Goal: Task Accomplishment & Management: Use online tool/utility

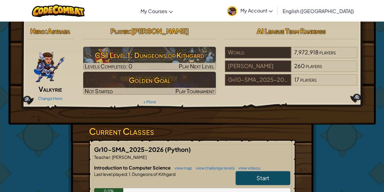
click at [276, 5] on link "My Account" at bounding box center [250, 10] width 52 height 19
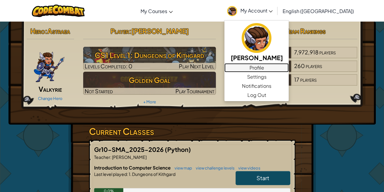
click at [289, 65] on link "Profile" at bounding box center [257, 67] width 64 height 9
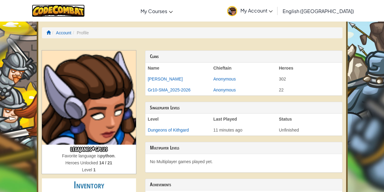
click at [78, 13] on img at bounding box center [58, 11] width 53 height 12
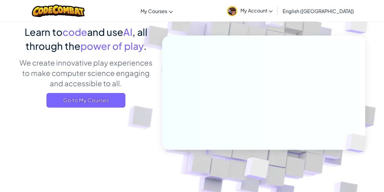
scroll to position [29, 0]
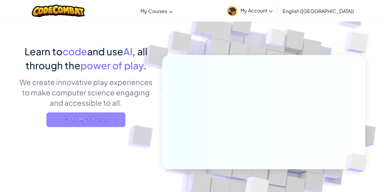
click at [116, 123] on span "Go to My Courses" at bounding box center [85, 119] width 79 height 15
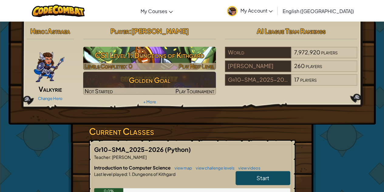
click at [133, 64] on div at bounding box center [149, 66] width 133 height 7
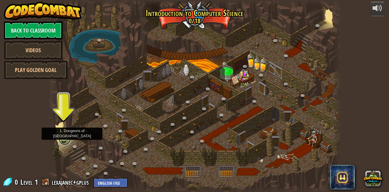
click at [64, 138] on link at bounding box center [65, 139] width 12 height 12
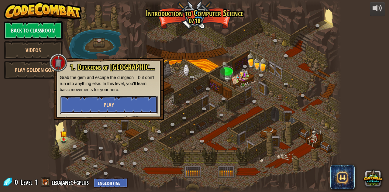
click at [101, 106] on button "Play" at bounding box center [109, 105] width 98 height 18
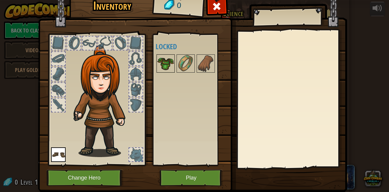
click at [166, 64] on img at bounding box center [165, 63] width 17 height 17
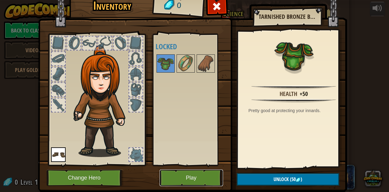
click at [184, 177] on button "Play" at bounding box center [190, 178] width 63 height 17
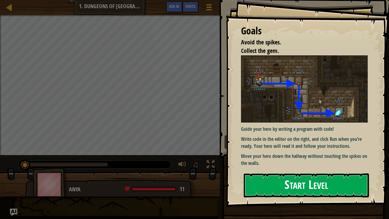
click at [284, 184] on button "Start Level" at bounding box center [306, 185] width 125 height 24
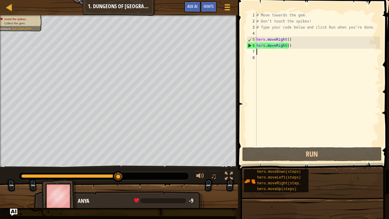
click at [259, 51] on div "# Move towards the gem. # Don’t touch the spikes! # Type your code below and cl…" at bounding box center [317, 85] width 125 height 146
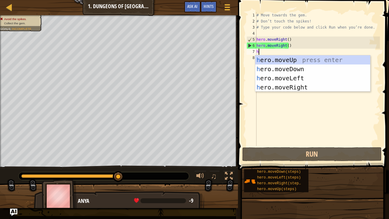
scroll to position [3, 0]
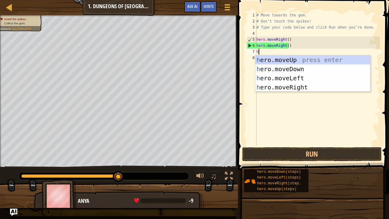
type textarea "he"
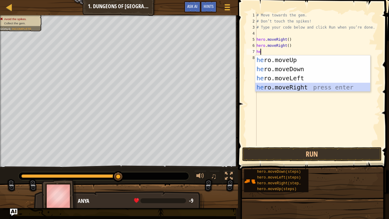
click at [283, 89] on div "he ro.moveUp press enter he ro.moveDown press enter he ro.moveLeft press enter …" at bounding box center [312, 82] width 115 height 55
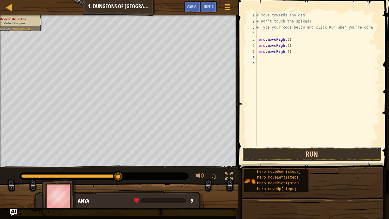
click at [294, 156] on button "Run" at bounding box center [311, 154] width 139 height 14
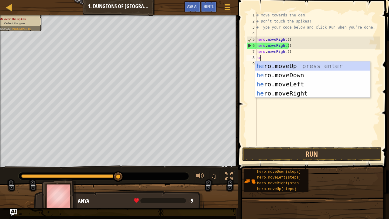
type textarea "her"
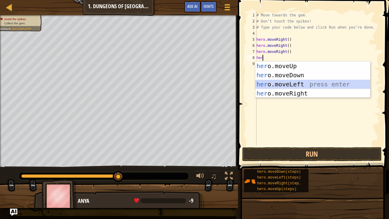
click at [266, 81] on div "her o.moveUp press enter her o.moveDown press enter her o.moveLeft press enter …" at bounding box center [312, 88] width 115 height 55
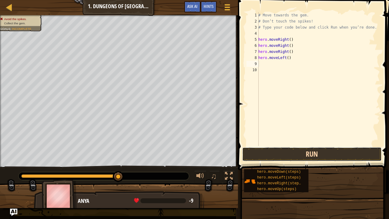
click at [279, 156] on button "Run" at bounding box center [311, 154] width 139 height 14
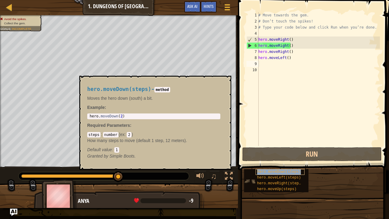
click at [280, 173] on span "hero.moveDown(steps)" at bounding box center [279, 172] width 44 height 4
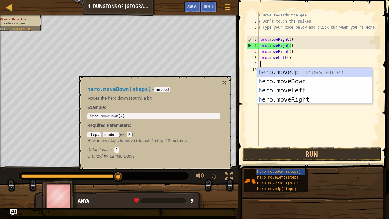
type textarea "he"
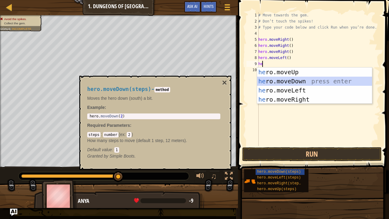
click at [275, 83] on div "he ro.moveUp press enter he ro.moveDown press enter he ro.moveLeft press enter …" at bounding box center [314, 94] width 115 height 55
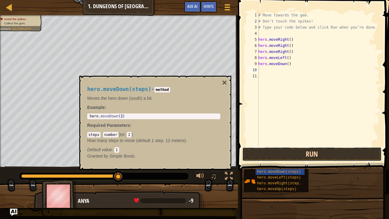
click at [293, 154] on button "Run" at bounding box center [311, 154] width 139 height 14
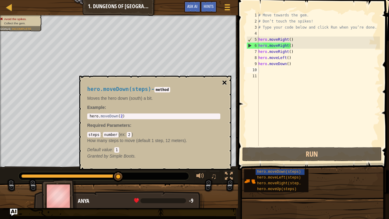
click at [227, 86] on button "×" at bounding box center [224, 82] width 5 height 9
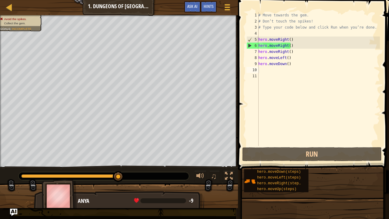
click at [262, 71] on div "# Move towards the gem. # Don’t touch the spikes! # Type your code below and cl…" at bounding box center [318, 85] width 123 height 146
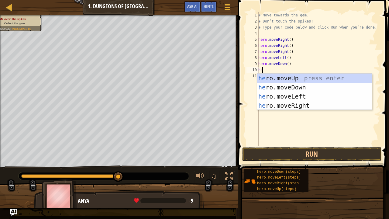
type textarea "her"
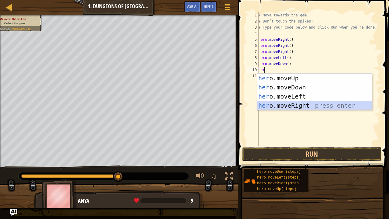
click at [276, 101] on div "her o.moveUp press enter her o.moveDown press enter her o.moveLeft press enter …" at bounding box center [314, 101] width 115 height 55
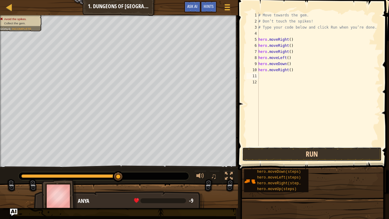
click at [293, 153] on button "Run" at bounding box center [311, 154] width 139 height 14
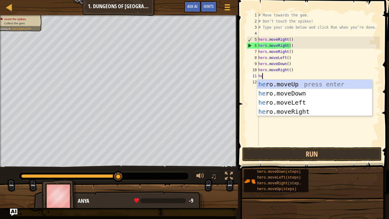
type textarea "her"
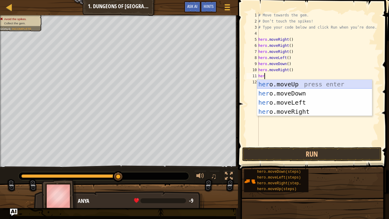
click at [278, 84] on div "her o.moveUp press enter her o.moveDown press enter her o.moveLeft press enter …" at bounding box center [314, 107] width 115 height 55
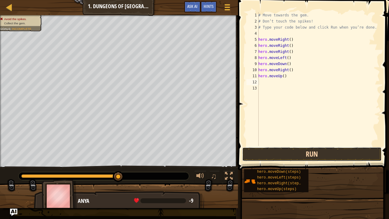
click at [297, 157] on button "Run" at bounding box center [311, 154] width 139 height 14
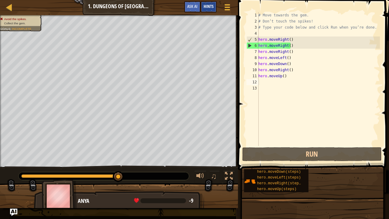
click at [210, 10] on div "Hints" at bounding box center [209, 6] width 16 height 11
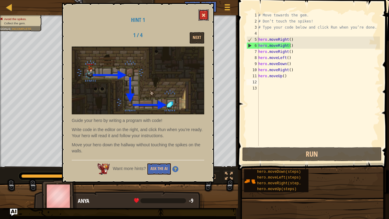
click at [206, 15] on button at bounding box center [203, 14] width 10 height 11
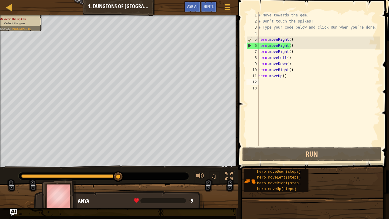
click at [262, 81] on div "# Move towards the gem. # Don’t touch the spikes! # Type your code below and cl…" at bounding box center [318, 85] width 123 height 146
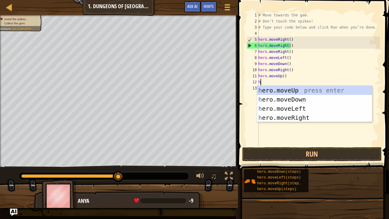
type textarea "he"
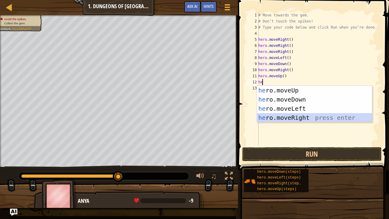
click at [283, 116] on div "he ro.moveUp press enter he ro.moveDown press enter he ro.moveLeft press enter …" at bounding box center [314, 113] width 115 height 55
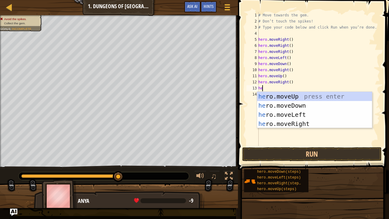
type textarea "her"
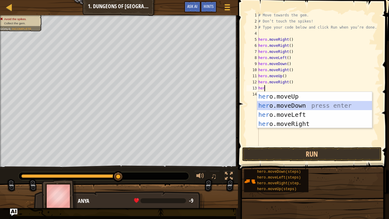
click at [288, 105] on div "her o.moveUp press enter her o.moveDown press enter her o.moveLeft press enter …" at bounding box center [314, 119] width 115 height 55
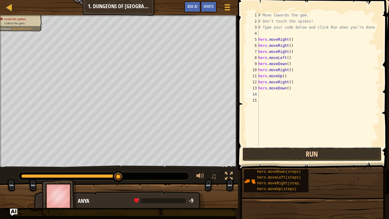
click at [297, 153] on button "Run" at bounding box center [311, 154] width 139 height 14
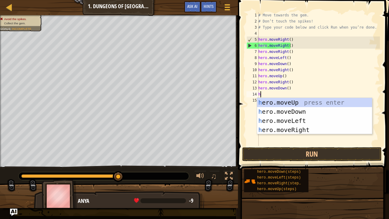
type textarea "he"
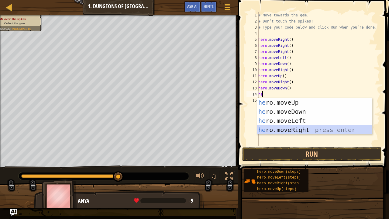
click at [298, 132] on div "he ro.moveUp press enter he ro.moveDown press enter he ro.moveLeft press enter …" at bounding box center [314, 125] width 115 height 55
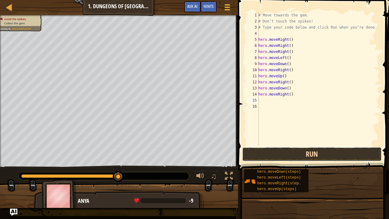
click at [298, 156] on button "Run" at bounding box center [311, 154] width 139 height 14
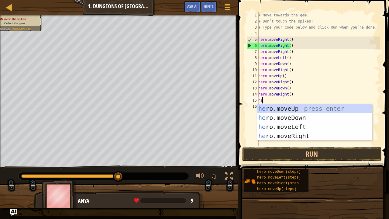
type textarea "her"
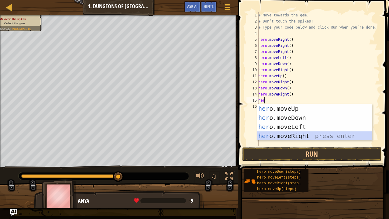
click at [300, 136] on div "her o.moveUp press enter her o.moveDown press enter her o.moveLeft press enter …" at bounding box center [314, 131] width 115 height 55
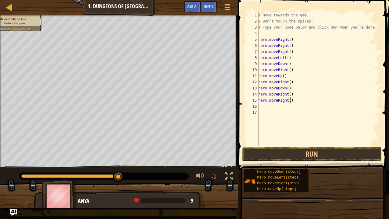
click at [295, 101] on div "# Move towards the gem. # Don’t touch the spikes! # Type your code below and cl…" at bounding box center [318, 85] width 123 height 146
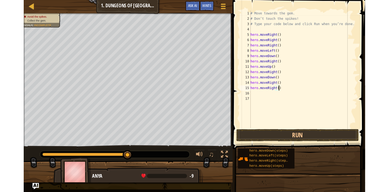
scroll to position [3, 2]
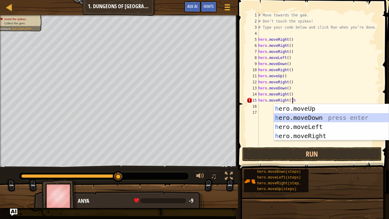
click at [300, 119] on div "h ero.moveUp press enter h ero.moveDown press enter h ero.moveLeft press enter …" at bounding box center [331, 131] width 115 height 55
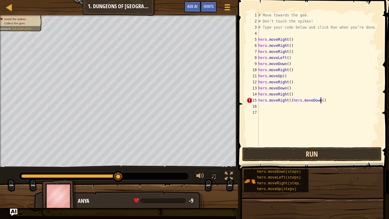
type textarea "hero.moveRight()hero.moveDown()"
click at [306, 153] on button "Run" at bounding box center [311, 154] width 139 height 14
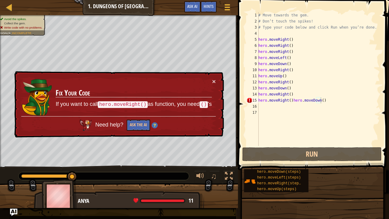
click at [216, 80] on div "× Fix Your Code If you want to call hero.moveRight() as function, you need () '…" at bounding box center [118, 104] width 211 height 67
click at [211, 81] on td "Fix Your Code If you want to call hero.moveRight() as function, you need () 's" at bounding box center [133, 97] width 157 height 38
click at [213, 79] on button "×" at bounding box center [214, 81] width 4 height 6
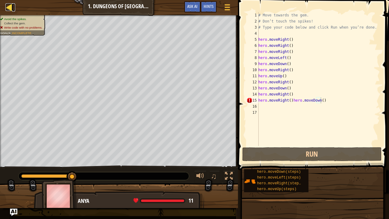
click at [10, 5] on div at bounding box center [9, 7] width 8 height 8
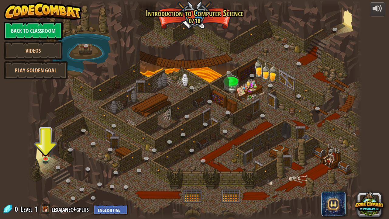
click at [239, 142] on div at bounding box center [194, 109] width 335 height 219
click at [360, 7] on div at bounding box center [357, 109] width 10 height 219
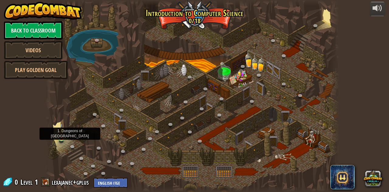
click at [63, 134] on img at bounding box center [61, 131] width 7 height 16
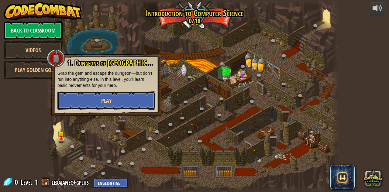
click at [94, 102] on button "Play" at bounding box center [106, 100] width 98 height 18
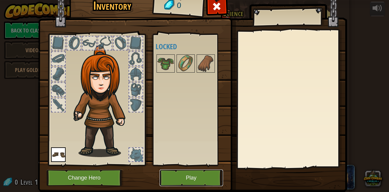
click at [192, 182] on button "Play" at bounding box center [190, 178] width 63 height 17
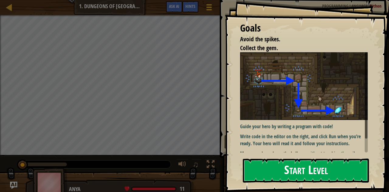
click at [290, 177] on button "Start Level" at bounding box center [306, 171] width 126 height 24
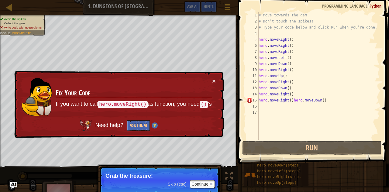
click at [259, 41] on div "# Move towards the gem. # Don’t touch the spikes! # Type your code below and cl…" at bounding box center [318, 82] width 122 height 140
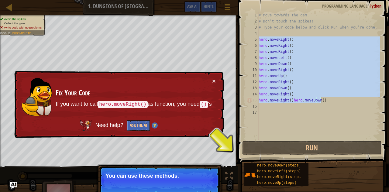
drag, startPoint x: 259, startPoint y: 41, endPoint x: 322, endPoint y: 101, distance: 86.6
click at [322, 101] on div "# Move towards the gem. # Don’t touch the spikes! # Type your code below and cl…" at bounding box center [318, 82] width 122 height 140
type textarea "hero.moveRight() hero.moveRight()hero.moveDown()"
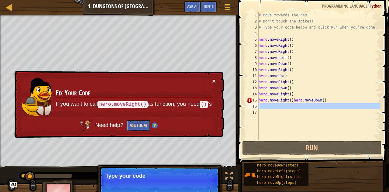
click at [258, 109] on div "16" at bounding box center [252, 106] width 12 height 6
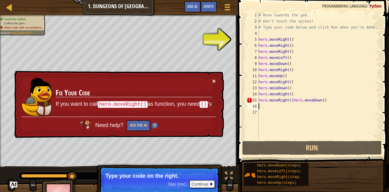
click at [214, 82] on button "×" at bounding box center [214, 81] width 4 height 6
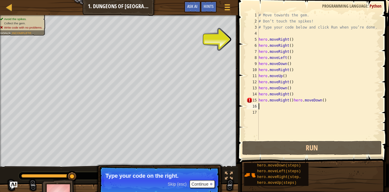
click at [261, 17] on div "# Move towards the gem. # Don’t touch the spikes! # Type your code below and cl…" at bounding box center [318, 82] width 122 height 140
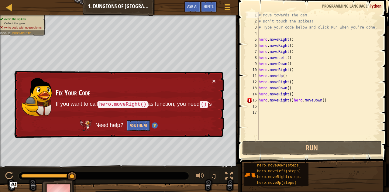
type textarea "Move towards the gem."
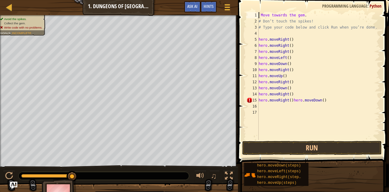
scroll to position [3, 0]
click at [293, 100] on div "Move towards the gem . # Don’t touch the spikes! # Type your code below and cli…" at bounding box center [318, 82] width 122 height 140
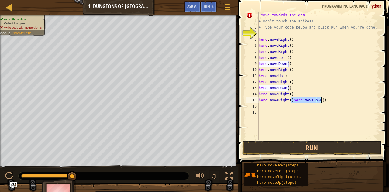
drag, startPoint x: 293, startPoint y: 100, endPoint x: 323, endPoint y: 100, distance: 29.5
click at [323, 100] on div "Move towards the gem . # Don’t touch the spikes! # Type your code below and cli…" at bounding box center [318, 82] width 122 height 140
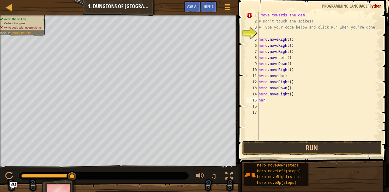
type textarea "h"
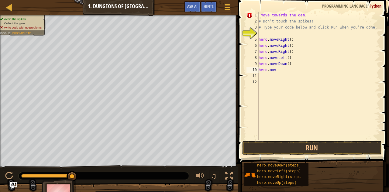
type textarea "h"
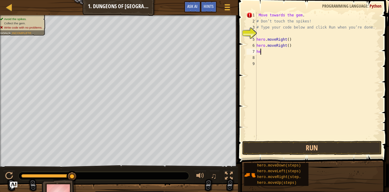
type textarea "h"
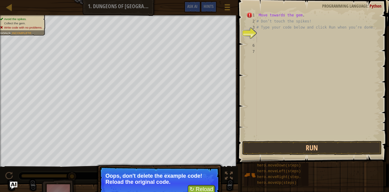
click at [261, 41] on div "Move towards the gem . # Don’t touch the spikes! # Type your code below and cli…" at bounding box center [317, 82] width 125 height 140
click at [200, 187] on button "↻ Reload" at bounding box center [201, 189] width 27 height 9
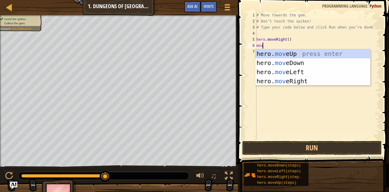
type textarea "move"
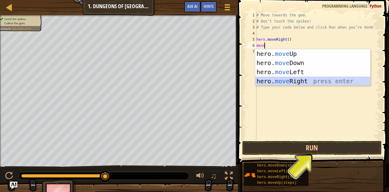
click at [301, 79] on div "hero. move Up press enter hero. move Down press enter hero. move Left press ent…" at bounding box center [312, 76] width 115 height 55
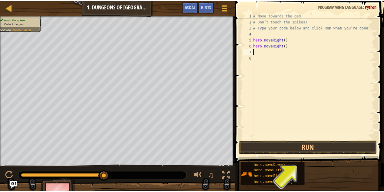
scroll to position [3, 0]
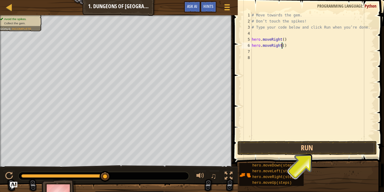
click at [282, 45] on div "# Move towards the gem. # Don’t touch the spikes! # Type your code below and cl…" at bounding box center [313, 82] width 125 height 140
type textarea "hero.moveRight(1)"
click at [262, 53] on div "# Move towards the gem. # Don’t touch the spikes! # Type your code below and cl…" at bounding box center [313, 82] width 125 height 140
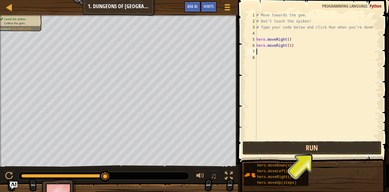
click at [315, 144] on button "Run" at bounding box center [311, 148] width 139 height 14
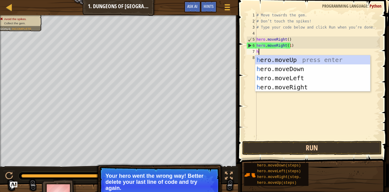
type textarea "he"
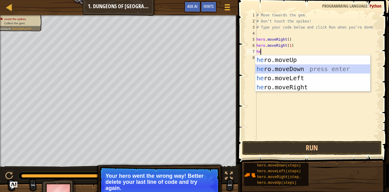
click at [298, 65] on div "he ro.moveUp press enter he ro.moveDown press enter he ro.moveLeft press enter …" at bounding box center [312, 82] width 115 height 55
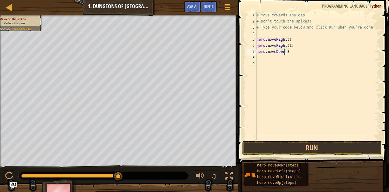
click at [285, 52] on div "# Move towards the gem. # Don’t touch the spikes! # Type your code below and cl…" at bounding box center [317, 82] width 125 height 140
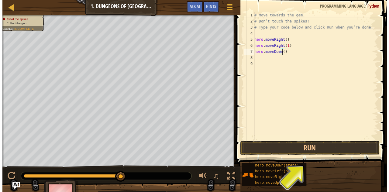
scroll to position [3, 2]
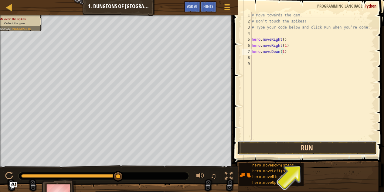
click at [277, 149] on button "Run" at bounding box center [307, 148] width 139 height 14
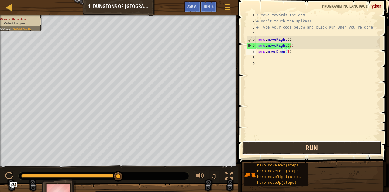
click at [272, 151] on button "Run" at bounding box center [311, 148] width 139 height 14
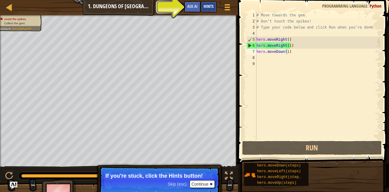
click at [210, 4] on span "Hints" at bounding box center [209, 6] width 10 height 6
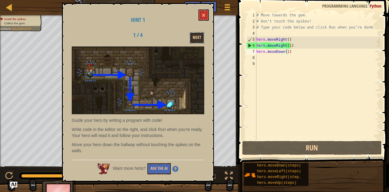
click at [200, 35] on button "Next" at bounding box center [197, 37] width 15 height 11
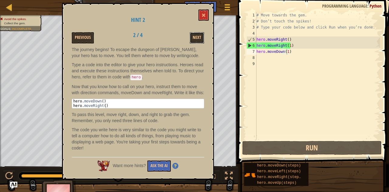
click at [200, 35] on button "Next" at bounding box center [197, 37] width 15 height 11
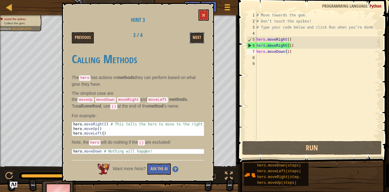
click at [200, 35] on button "Next" at bounding box center [197, 37] width 15 height 11
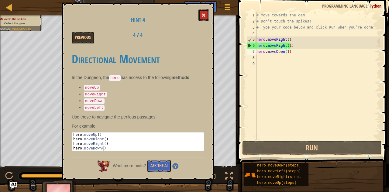
click at [201, 17] on button at bounding box center [203, 14] width 10 height 11
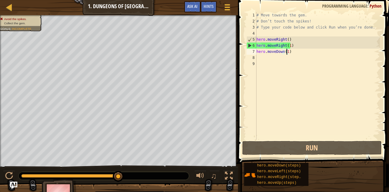
click at [247, 45] on div "6" at bounding box center [252, 46] width 10 height 6
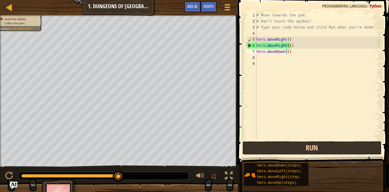
click at [278, 144] on button "Run" at bounding box center [311, 148] width 139 height 14
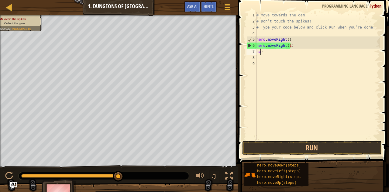
type textarea ")"
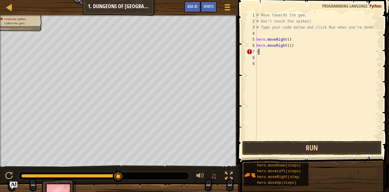
click at [261, 54] on div "# Move towards the gem. # Don’t touch the spikes! # Type your code below and cl…" at bounding box center [317, 82] width 125 height 140
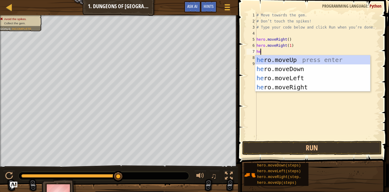
type textarea "her"
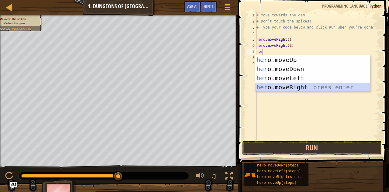
click at [298, 88] on div "her o.moveUp press enter her o.moveDown press enter her o.moveLeft press enter …" at bounding box center [312, 82] width 115 height 55
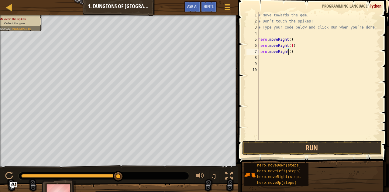
click at [288, 51] on div "# Move towards the gem. # Don’t touch the spikes! # Type your code below and cl…" at bounding box center [318, 82] width 123 height 140
click at [298, 147] on button "Run" at bounding box center [311, 148] width 139 height 14
click at [305, 15] on div "# Move towards the gem. # Don’t touch the spikes! # Type your code below and cl…" at bounding box center [318, 82] width 123 height 140
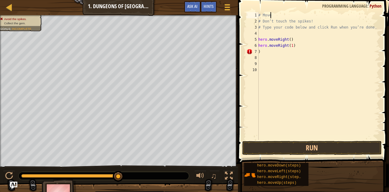
type textarea "#"
click at [266, 15] on div "# Don’t touch the spikes! # Type your code below and click Run when you’re done…" at bounding box center [318, 82] width 123 height 140
type textarea "h"
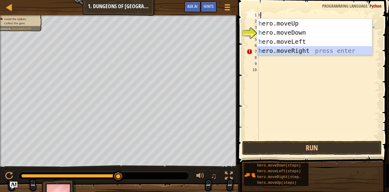
click at [296, 48] on div "h ero.moveUp press enter h ero.moveDown press enter h ero.moveLeft press enter …" at bounding box center [314, 46] width 115 height 55
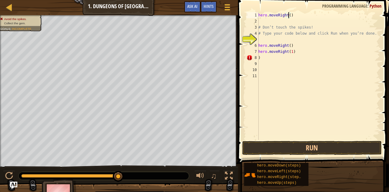
click at [289, 16] on div "hero . moveRight ( ) # Don’t touch the spikes! # Type your code below and click…" at bounding box center [318, 82] width 123 height 140
click at [313, 152] on button "Run" at bounding box center [311, 148] width 139 height 14
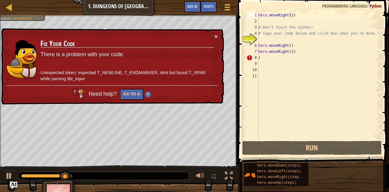
click at [213, 36] on td "Fix Your Code There is a problem with your code. Unexpected token: expected T_N…" at bounding box center [127, 59] width 175 height 55
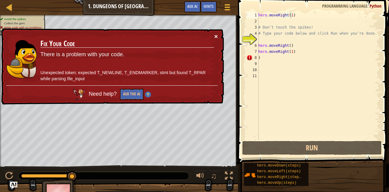
click at [216, 36] on button "×" at bounding box center [216, 36] width 4 height 6
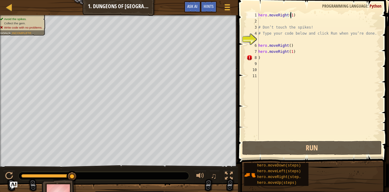
type textarea "hero.moveRight()"
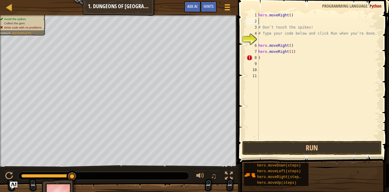
click at [297, 21] on div "hero . moveRight ( ) # Don’t touch the spikes! # Type your code below and click…" at bounding box center [318, 82] width 123 height 140
click at [291, 14] on div "hero . moveRight ( ) # Don’t touch the spikes! # Type your code below and click…" at bounding box center [318, 82] width 123 height 140
type textarea "h"
click at [272, 58] on div "# Don’t touch the spikes! # Type your code below and click Run when you’re done…" at bounding box center [318, 82] width 123 height 140
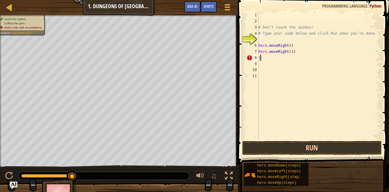
type textarea ")"
click at [287, 46] on div "# Don’t touch the spikes! # Type your code below and click Run when you’re done…" at bounding box center [318, 82] width 123 height 140
click at [293, 53] on div "# Don’t touch the spikes! # Type your code below and click Run when you’re done…" at bounding box center [318, 82] width 123 height 140
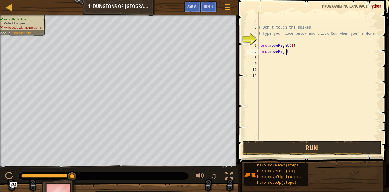
type textarea "h"
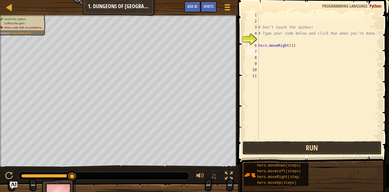
click at [279, 146] on button "Run" at bounding box center [311, 148] width 139 height 14
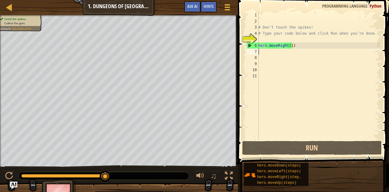
click at [262, 53] on div "# Don’t touch the spikes! # Type your code below and click Run when you’re done…" at bounding box center [318, 82] width 123 height 140
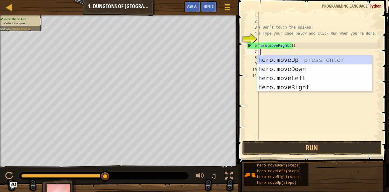
type textarea "he"
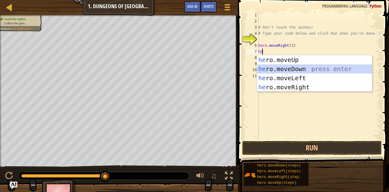
click at [297, 72] on div "he ro.moveUp press enter he ro.moveDown press enter he ro.moveLeft press enter …" at bounding box center [314, 82] width 115 height 55
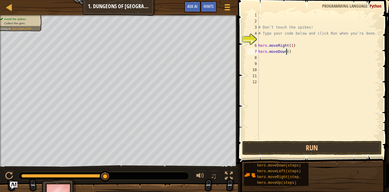
click at [286, 51] on div "# Don’t touch the spikes! # Type your code below and click Run when you’re done…" at bounding box center [318, 82] width 123 height 140
type textarea "hero.moveDown(1)"
click at [287, 149] on button "Run" at bounding box center [311, 148] width 139 height 14
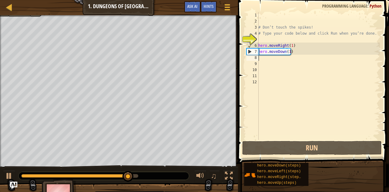
click at [263, 60] on div "# Don’t touch the spikes! # Type your code below and click Run when you’re done…" at bounding box center [318, 82] width 123 height 140
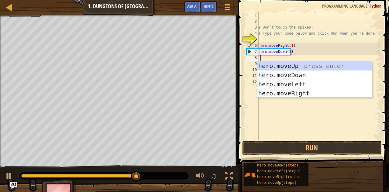
type textarea "he"
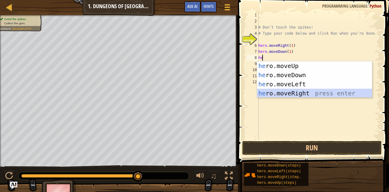
click at [284, 94] on div "he ro.moveUp press enter he ro.moveDown press enter he ro.moveLeft press enter …" at bounding box center [314, 88] width 115 height 55
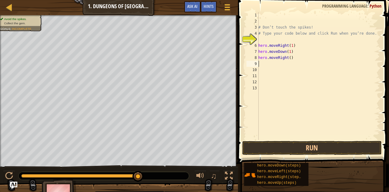
click at [288, 58] on div "# Don’t touch the spikes! # Type your code below and click Run when you’re done…" at bounding box center [318, 82] width 123 height 140
type textarea "hero.moveRight(1)"
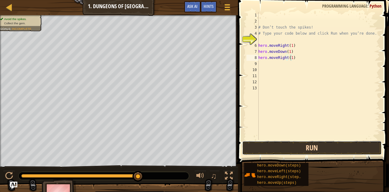
click at [292, 146] on button "Run" at bounding box center [311, 148] width 139 height 14
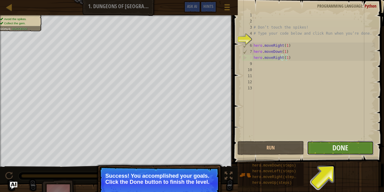
click at [339, 153] on button "Done" at bounding box center [340, 148] width 67 height 14
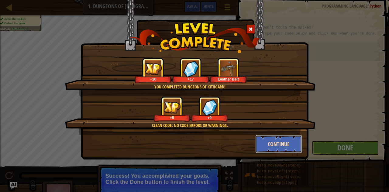
click at [283, 145] on button "Continue" at bounding box center [278, 144] width 47 height 18
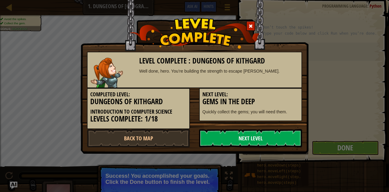
click at [271, 138] on link "Next Level" at bounding box center [250, 138] width 103 height 18
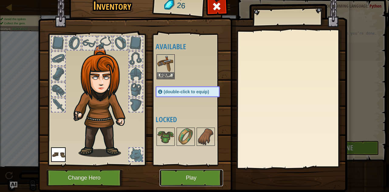
click at [207, 177] on button "Play" at bounding box center [190, 178] width 63 height 17
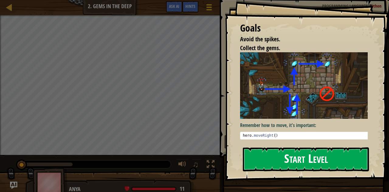
click at [310, 163] on button "Start Level" at bounding box center [306, 159] width 126 height 24
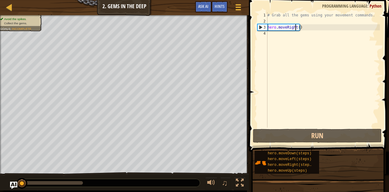
click at [296, 27] on div "# Grab all the gems using your movement commands. hero . moveRight ( )" at bounding box center [323, 76] width 114 height 128
click at [298, 27] on div "# Grab all the gems using your movement commands. hero . moveRight ( )" at bounding box center [323, 76] width 114 height 128
type textarea "hero.moveRight(1)"
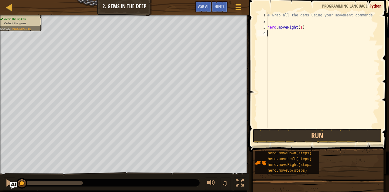
click at [289, 37] on div "# Grab all the gems using your movement commands. hero . moveRight ( 1 )" at bounding box center [323, 76] width 114 height 128
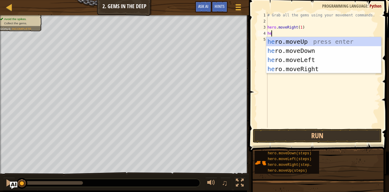
type textarea "he"
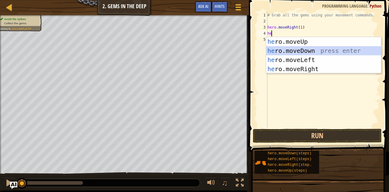
click at [290, 50] on div "he ro.moveUp press enter he ro.moveDown press enter he ro.moveLeft press enter …" at bounding box center [323, 64] width 115 height 55
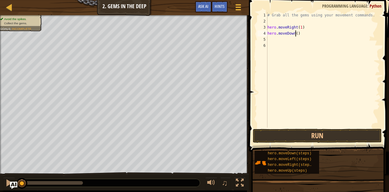
click at [295, 33] on div "# Grab all the gems using your movement commands. hero . moveRight ( 1 ) hero .…" at bounding box center [323, 76] width 114 height 128
type textarea "hero.moveDown(1)"
click at [305, 143] on span at bounding box center [319, 67] width 145 height 170
click at [305, 140] on button "Run" at bounding box center [317, 136] width 129 height 14
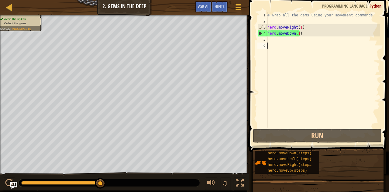
click at [274, 44] on div "# Grab all the gems using your movement commands. hero . moveRight ( 1 ) hero .…" at bounding box center [323, 76] width 114 height 128
click at [273, 43] on div "# Grab all the gems using your movement commands. hero . moveRight ( 1 ) hero .…" at bounding box center [323, 76] width 114 height 128
click at [269, 40] on div "# Grab all the gems using your movement commands. hero . moveRight ( 1 ) hero .…" at bounding box center [323, 76] width 114 height 128
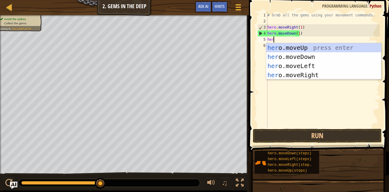
type textarea "her"
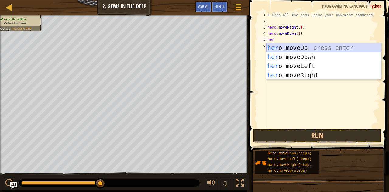
click at [299, 47] on div "her o.moveUp press enter her o.moveDown press enter her o.moveLeft press enter …" at bounding box center [323, 70] width 115 height 55
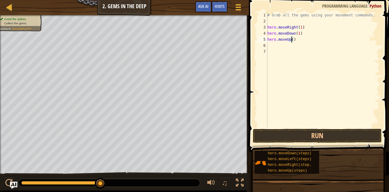
click at [291, 39] on div "# Grab all the gems using your movement commands. hero . moveRight ( 1 ) hero .…" at bounding box center [323, 76] width 114 height 128
type textarea "hero.moveUp(1)"
click at [285, 47] on div "# Grab all the gems using your movement commands. hero . moveRight ( 1 ) hero .…" at bounding box center [323, 76] width 114 height 128
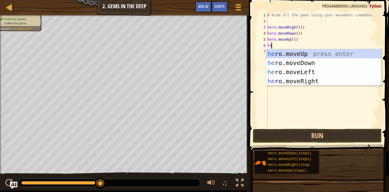
type textarea "hero"
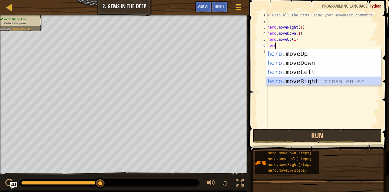
click at [306, 80] on div "hero .moveUp press enter hero .moveDown press enter hero .moveLeft press enter …" at bounding box center [323, 76] width 115 height 55
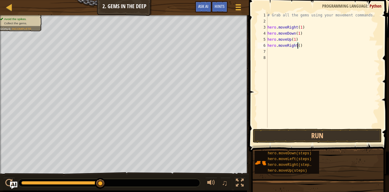
click at [297, 45] on div "# Grab all the gems using your movement commands. hero . moveRight ( 1 ) hero .…" at bounding box center [323, 76] width 114 height 128
type textarea "hero.moveRight(1)"
click at [269, 51] on div "# Grab all the gems using your movement commands. hero . moveRight ( 1 ) hero .…" at bounding box center [323, 76] width 114 height 128
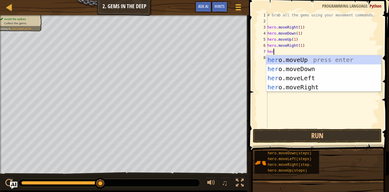
type textarea "hero"
click at [290, 60] on div "hero .moveUp press enter hero .moveDown press enter hero .moveLeft press enter …" at bounding box center [323, 82] width 115 height 55
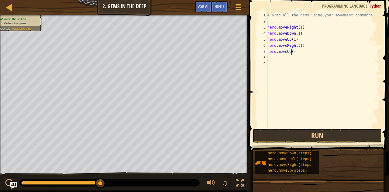
click at [291, 52] on div "# Grab all the gems using your movement commands. hero . moveRight ( 1 ) hero .…" at bounding box center [323, 76] width 114 height 128
type textarea "hero.moveUp(1)"
click at [295, 133] on button "Run" at bounding box center [317, 136] width 129 height 14
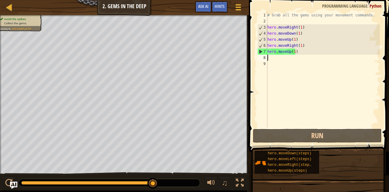
click at [274, 57] on div "# Grab all the gems using your movement commands. hero . moveRight ( 1 ) hero .…" at bounding box center [323, 76] width 114 height 128
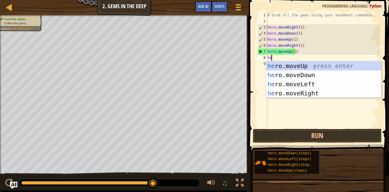
type textarea "her"
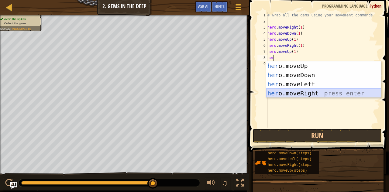
click at [307, 93] on div "her o.moveUp press enter her o.moveDown press enter her o.moveLeft press enter …" at bounding box center [323, 88] width 115 height 55
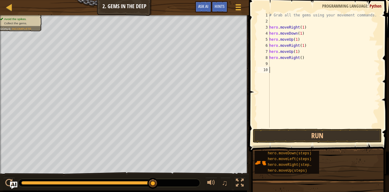
click at [307, 93] on div "# Grab all the gems using your movement commands. hero . moveRight ( 1 ) hero .…" at bounding box center [324, 76] width 112 height 128
click at [299, 59] on div "# Grab all the gems using your movement commands. hero . moveRight ( 1 ) hero .…" at bounding box center [324, 76] width 112 height 128
click at [281, 141] on button "Run" at bounding box center [317, 136] width 129 height 14
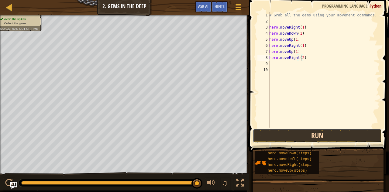
click at [301, 140] on button "Run" at bounding box center [317, 136] width 129 height 14
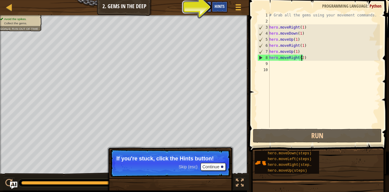
click at [219, 9] on span "Hints" at bounding box center [219, 6] width 10 height 6
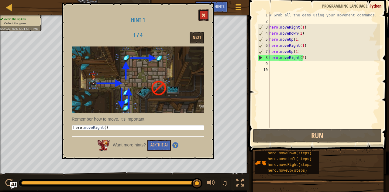
click at [204, 19] on button at bounding box center [203, 14] width 10 height 11
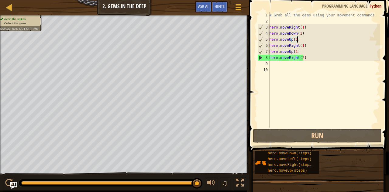
scroll to position [3, 2]
click at [298, 39] on div "# Grab all the gems using your movement commands. hero . moveRight ( 1 ) hero .…" at bounding box center [324, 76] width 112 height 128
click at [295, 39] on div "# Grab all the gems using your movement commands. hero . moveRight ( 1 ) hero .…" at bounding box center [324, 76] width 112 height 128
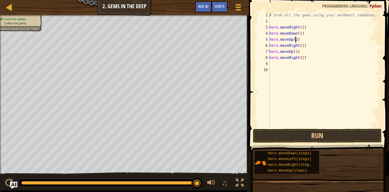
click at [296, 52] on div "# Grab all the gems using your movement commands. hero . moveRight ( 1 ) hero .…" at bounding box center [324, 76] width 112 height 128
click at [306, 57] on div "# Grab all the gems using your movement commands. hero . moveRight ( 1 ) hero .…" at bounding box center [324, 76] width 112 height 128
type textarea "h"
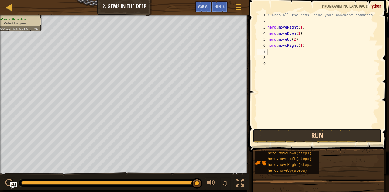
click at [304, 135] on button "Run" at bounding box center [317, 136] width 129 height 14
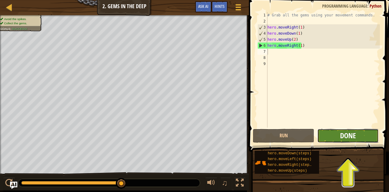
click at [342, 140] on button "Done" at bounding box center [347, 136] width 61 height 14
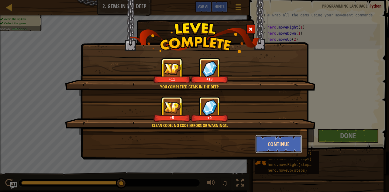
click at [281, 142] on button "Continue" at bounding box center [278, 144] width 47 height 18
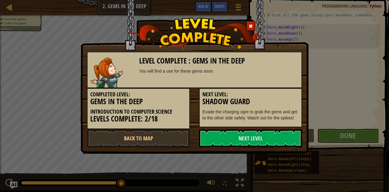
click at [281, 142] on link "Next Level" at bounding box center [250, 138] width 103 height 18
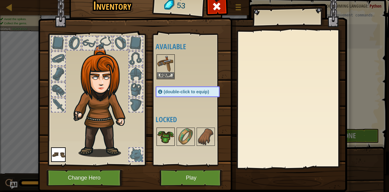
click at [168, 134] on img at bounding box center [165, 136] width 17 height 17
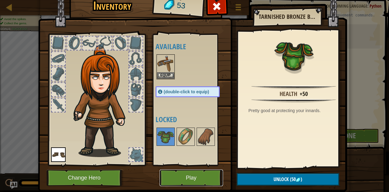
click at [195, 178] on button "Play" at bounding box center [190, 178] width 63 height 17
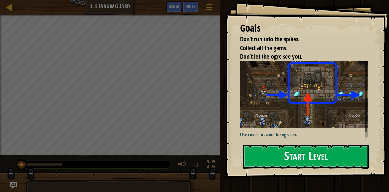
click at [282, 144] on div "Goals Don’t run into the spikes. Collect all the gems. Don’t let the ogre see y…" at bounding box center [307, 89] width 164 height 178
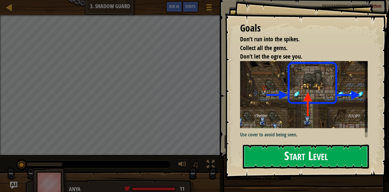
click at [284, 150] on button "Start Level" at bounding box center [306, 157] width 126 height 24
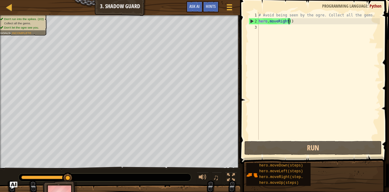
click at [289, 21] on div "# Avoid being seen by the ogre. Collect all the gems. hero . moveRight ( )" at bounding box center [318, 82] width 122 height 140
type textarea "hero.moveRight(1)"
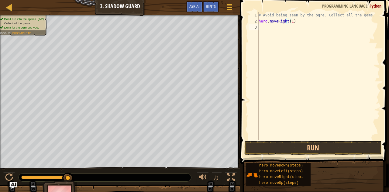
click at [260, 26] on div "# Avoid being seen by the ogre. Collect all the gems. hero . moveRight ( 1 )" at bounding box center [318, 82] width 122 height 140
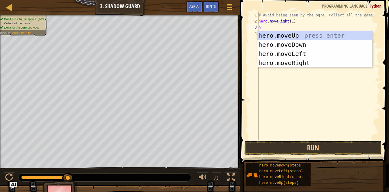
type textarea "he"
click at [268, 36] on div "he ro.moveUp press enter he ro.moveDown press enter he ro.moveLeft press enter …" at bounding box center [314, 58] width 115 height 55
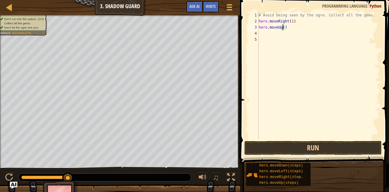
click at [283, 27] on div "# Avoid being seen by the ogre. Collect all the gems. hero . moveRight ( 1 ) he…" at bounding box center [318, 82] width 122 height 140
type textarea "hero.moveUp(1)"
click at [270, 36] on div "# Avoid being seen by the ogre. Collect all the gems. hero . moveRight ( 1 ) he…" at bounding box center [318, 82] width 122 height 140
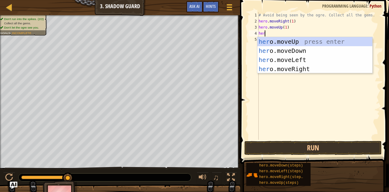
type textarea "hero"
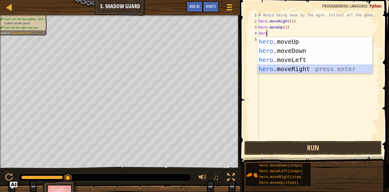
click at [295, 67] on div "hero .moveUp press enter hero .moveDown press enter hero .moveLeft press enter …" at bounding box center [314, 64] width 115 height 55
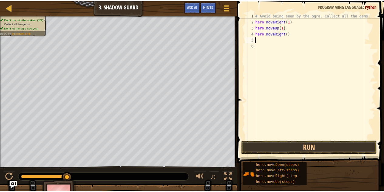
scroll to position [3, 0]
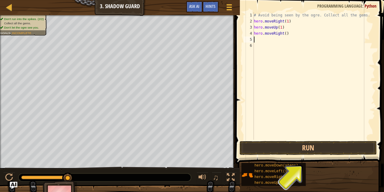
click at [283, 33] on div "# Avoid being seen by the ogre. Collect all the gems. hero . moveRight ( 1 ) he…" at bounding box center [314, 82] width 122 height 140
click at [286, 33] on div "# Avoid being seen by the ogre. Collect all the gems. hero . moveRight ( 1 ) he…" at bounding box center [314, 82] width 122 height 140
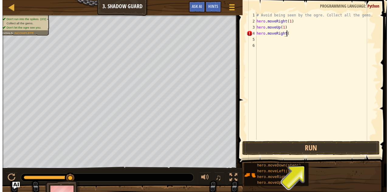
scroll to position [3, 2]
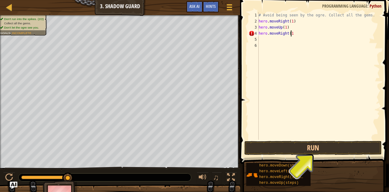
type textarea "hero.moveRight(1)"
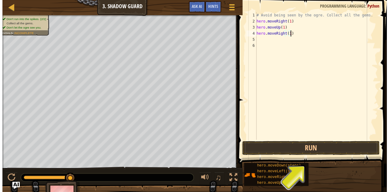
scroll to position [3, 0]
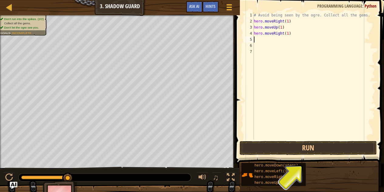
type textarea "h"
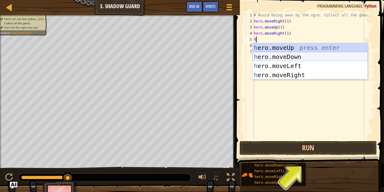
click at [287, 58] on div "h ero.moveUp press enter h ero.moveDown press enter h ero.moveLeft press enter …" at bounding box center [310, 70] width 115 height 55
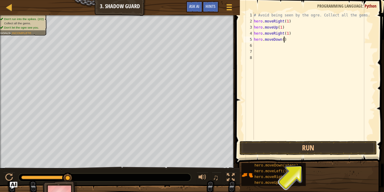
click at [284, 38] on div "# Avoid being seen by the ogre. Collect all the gems. hero . moveRight ( 1 ) he…" at bounding box center [314, 82] width 122 height 140
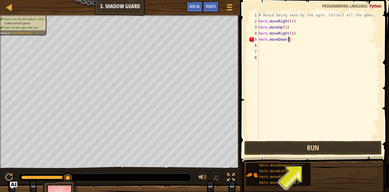
scroll to position [3, 2]
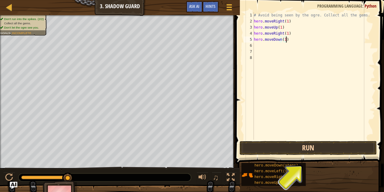
type textarea "hero.moveDown(1)"
click at [300, 154] on button "Run" at bounding box center [308, 148] width 137 height 14
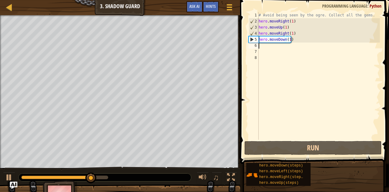
click at [268, 45] on div "# Avoid being seen by the ogre. Collect all the gems. hero . moveRight ( 1 ) he…" at bounding box center [318, 82] width 122 height 140
type textarea "h"
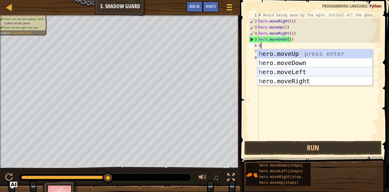
click at [302, 75] on div "h ero.moveUp press enter h ero.moveDown press enter h ero.moveLeft press enter …" at bounding box center [314, 76] width 115 height 55
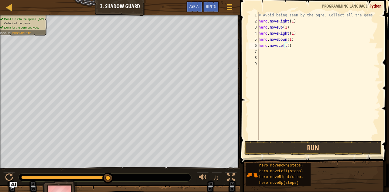
click at [288, 44] on div "# Avoid being seen by the ogre. Collect all the gems. hero . moveRight ( 1 ) he…" at bounding box center [318, 82] width 122 height 140
type textarea "he"
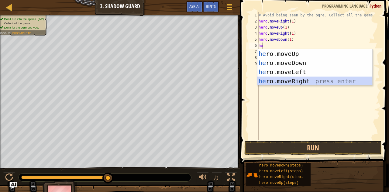
click at [291, 83] on div "he ro.moveUp press enter he ro.moveDown press enter he ro.moveLeft press enter …" at bounding box center [314, 76] width 115 height 55
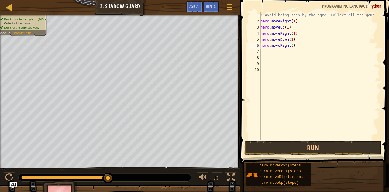
click at [291, 46] on div "# Avoid being seen by the ogre. Collect all the gems. hero . moveRight ( 1 ) he…" at bounding box center [319, 82] width 121 height 140
type textarea "hero.moveRight(1)"
click at [312, 148] on button "Run" at bounding box center [312, 148] width 137 height 14
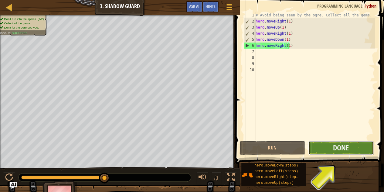
click at [343, 142] on button "Done" at bounding box center [341, 148] width 66 height 14
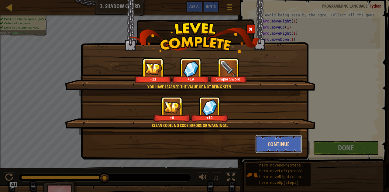
click at [287, 142] on button "Continue" at bounding box center [278, 144] width 47 height 18
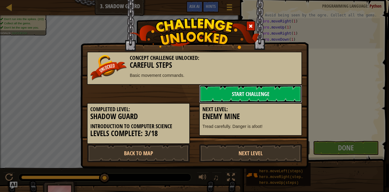
click at [266, 91] on link "Start Challenge" at bounding box center [250, 94] width 103 height 18
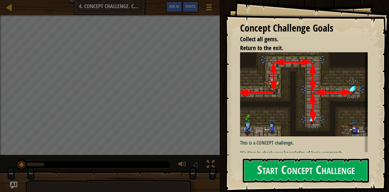
click at [303, 185] on div "Concept Challenge Goals Collect all gems. Return to the exit. This is a CONCEPT…" at bounding box center [307, 96] width 164 height 192
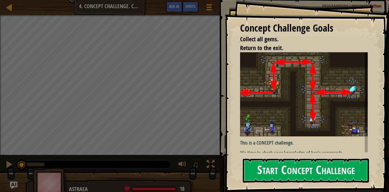
click at [312, 167] on button "Start Concept Challenge" at bounding box center [306, 171] width 126 height 24
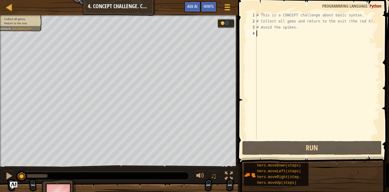
click at [258, 35] on div "# This is a CONCEPT challenge about basic syntax. # Collect all gems and return…" at bounding box center [317, 82] width 125 height 140
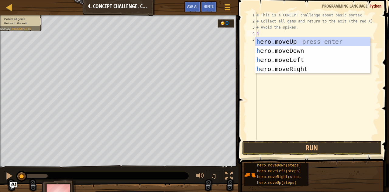
scroll to position [3, 0]
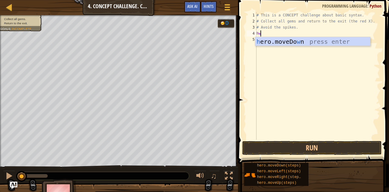
type textarea "h"
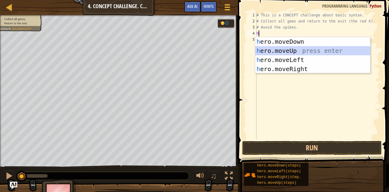
click at [300, 51] on div "h ero.moveDown press enter h ero.moveUp press enter h ero.moveLeft press enter …" at bounding box center [312, 64] width 115 height 55
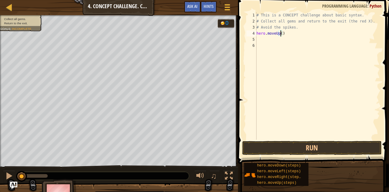
click at [280, 35] on div "# This is a CONCEPT challenge about basic syntax. # Collect all gems and return…" at bounding box center [317, 82] width 125 height 140
type textarea "hero.moveUp(1)"
click at [265, 39] on div "# This is a CONCEPT challenge about basic syntax. # Collect all gems and return…" at bounding box center [317, 82] width 125 height 140
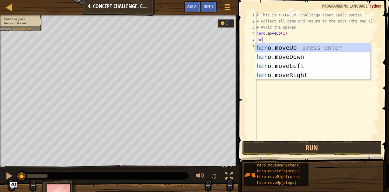
type textarea "hero"
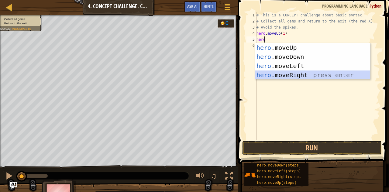
click at [277, 79] on div "hero .moveUp press enter hero .moveDown press enter hero .moveLeft press enter …" at bounding box center [312, 70] width 115 height 55
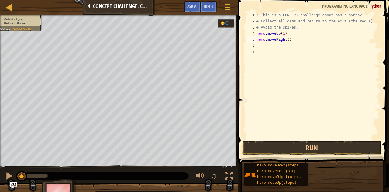
click at [286, 39] on div "# This is a CONCEPT challenge about basic syntax. # Collect all gems and return…" at bounding box center [317, 82] width 125 height 140
type textarea "hero.moveRight(1)"
click at [265, 45] on div "# This is a CONCEPT challenge about basic syntax. # Collect all gems and return…" at bounding box center [317, 82] width 125 height 140
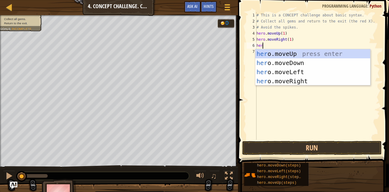
type textarea "hero"
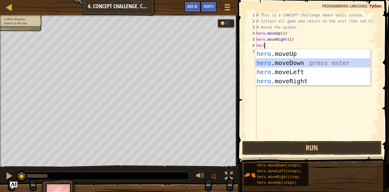
click at [281, 64] on div "hero .moveUp press enter hero .moveDown press enter hero .moveLeft press enter …" at bounding box center [312, 76] width 115 height 55
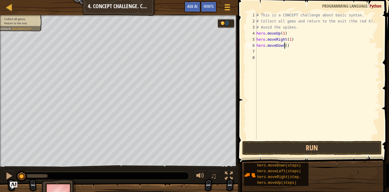
click at [284, 46] on div "# This is a CONCEPT challenge about basic syntax. # Collect all gems and return…" at bounding box center [317, 82] width 125 height 140
type textarea "hero.moveDown(2)"
click at [261, 53] on div "# This is a CONCEPT challenge about basic syntax. # Collect all gems and return…" at bounding box center [317, 82] width 125 height 140
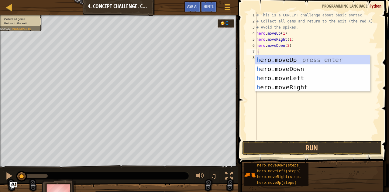
type textarea "he"
click at [273, 60] on div "he ro.moveUp press enter he ro.moveDown press enter he ro.moveLeft press enter …" at bounding box center [312, 82] width 115 height 55
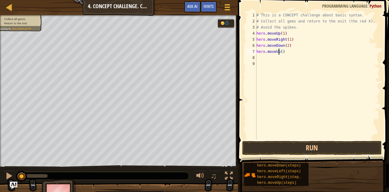
click at [279, 51] on div "# This is a CONCEPT challenge about basic syntax. # Collect all gems and return…" at bounding box center [317, 82] width 125 height 140
click at [280, 51] on div "# This is a CONCEPT challenge about basic syntax. # Collect all gems and return…" at bounding box center [317, 82] width 125 height 140
type textarea "hero.moveUp(1)"
click at [264, 57] on div "# This is a CONCEPT challenge about basic syntax. # Collect all gems and return…" at bounding box center [317, 82] width 125 height 140
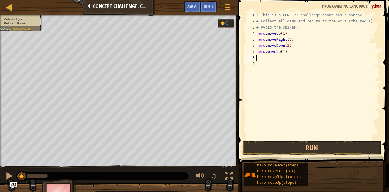
scroll to position [3, 0]
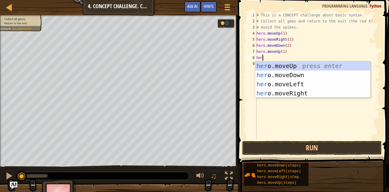
type textarea "hero"
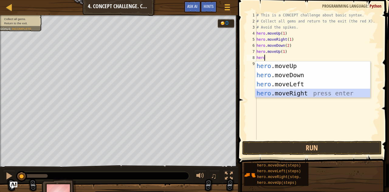
click at [279, 94] on div "hero .moveUp press enter hero .moveDown press enter hero .moveLeft press enter …" at bounding box center [312, 88] width 115 height 55
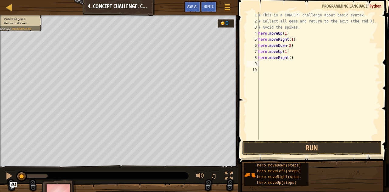
scroll to position [3, 0]
click at [289, 59] on div "# This is a CONCEPT challenge about basic syntax. # Collect all gems and return…" at bounding box center [318, 82] width 123 height 140
type textarea "hero.moveRight(1)"
click at [277, 148] on button "Run" at bounding box center [311, 148] width 139 height 14
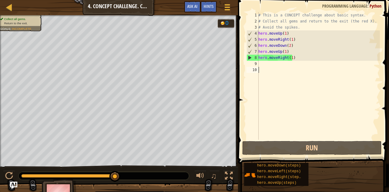
click at [265, 83] on div "# This is a CONCEPT challenge about basic syntax. # Collect all gems and return…" at bounding box center [318, 82] width 123 height 140
click at [260, 64] on div "# This is a CONCEPT challenge about basic syntax. # Collect all gems and return…" at bounding box center [318, 82] width 123 height 140
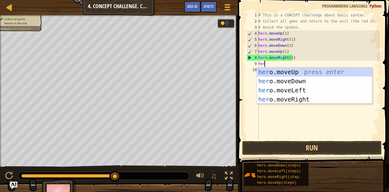
type textarea "hero"
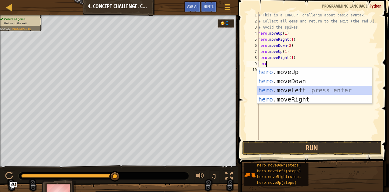
click at [266, 88] on div "hero .moveUp press enter hero .moveDown press enter hero .moveLeft press enter …" at bounding box center [314, 94] width 115 height 55
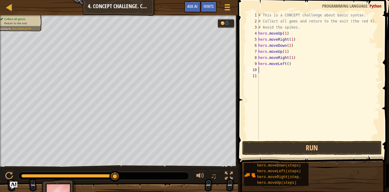
scroll to position [3, 0]
click at [286, 64] on div "# This is a CONCEPT challenge about basic syntax. # Collect all gems and return…" at bounding box center [318, 82] width 123 height 140
type textarea "hero.moveLeft(1)"
click at [267, 70] on div "# This is a CONCEPT challenge about basic syntax. # Collect all gems and return…" at bounding box center [318, 82] width 123 height 140
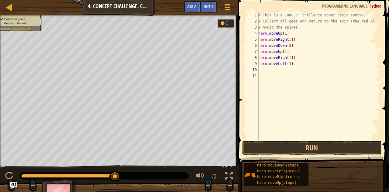
scroll to position [3, 0]
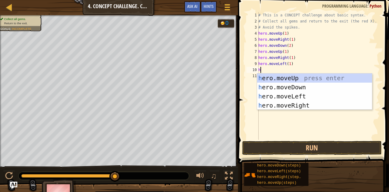
type textarea "he"
click at [272, 77] on div "he ro.moveUp press enter he ro.moveDown press enter he ro.moveLeft press enter …" at bounding box center [314, 101] width 115 height 55
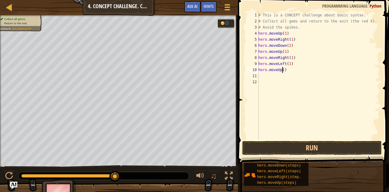
click at [283, 70] on div "# This is a CONCEPT challenge about basic syntax. # Collect all gems and return…" at bounding box center [318, 82] width 123 height 140
type textarea "hero.moveUp(1)"
click at [266, 79] on div "# This is a CONCEPT challenge about basic syntax. # Collect all gems and return…" at bounding box center [318, 82] width 123 height 140
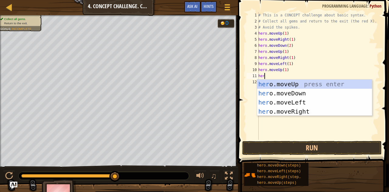
type textarea "hero"
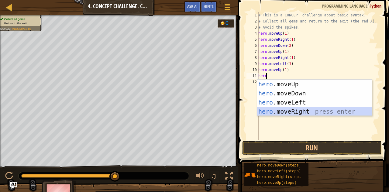
click at [277, 111] on div "hero .moveUp press enter hero .moveDown press enter hero .moveLeft press enter …" at bounding box center [314, 107] width 115 height 55
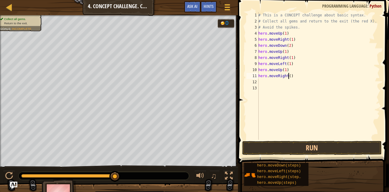
click at [289, 77] on div "# This is a CONCEPT challenge about basic syntax. # Collect all gems and return…" at bounding box center [318, 82] width 123 height 140
type textarea "hero.moveRight(1)"
click at [268, 82] on div "# This is a CONCEPT challenge about basic syntax. # Collect all gems and return…" at bounding box center [318, 82] width 123 height 140
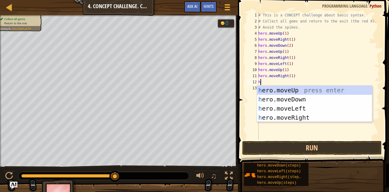
type textarea "he"
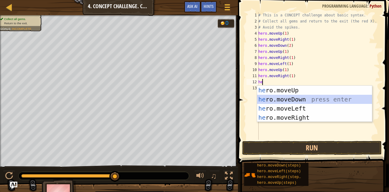
click at [295, 102] on div "he ro.moveUp press enter he ro.moveDown press enter he ro.moveLeft press enter …" at bounding box center [314, 113] width 115 height 55
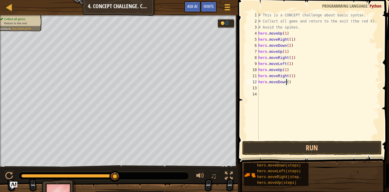
click at [286, 82] on div "# This is a CONCEPT challenge about basic syntax. # Collect all gems and return…" at bounding box center [318, 82] width 123 height 140
click at [259, 151] on button "Run" at bounding box center [311, 148] width 139 height 14
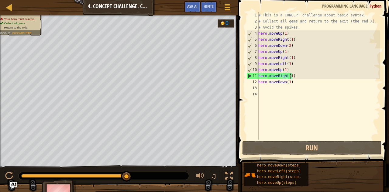
click at [290, 76] on div "# This is a CONCEPT challenge about basic syntax. # Collect all gems and return…" at bounding box center [318, 82] width 123 height 140
click at [295, 75] on div "# This is a CONCEPT challenge about basic syntax. # Collect all gems and return…" at bounding box center [318, 82] width 123 height 140
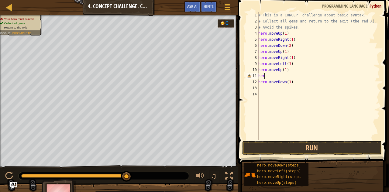
scroll to position [3, 0]
type textarea "her"
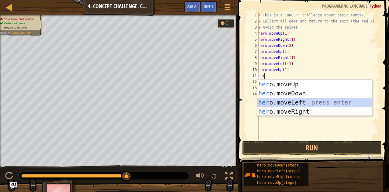
click at [298, 103] on div "her o.moveUp press enter her o.moveDown press enter her o.moveLeft press enter …" at bounding box center [314, 107] width 115 height 55
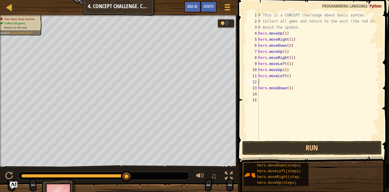
click at [288, 76] on div "# This is a CONCEPT challenge about basic syntax. # Collect all gems and return…" at bounding box center [318, 82] width 123 height 140
type textarea "hero.moveLeft(1)"
click at [261, 81] on div "# This is a CONCEPT challenge about basic syntax. # Collect all gems and return…" at bounding box center [318, 82] width 123 height 140
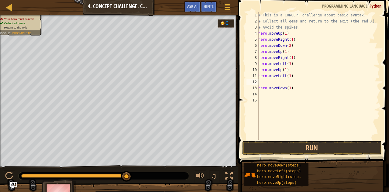
scroll to position [3, 0]
type textarea "hero.moveLeft(1)"
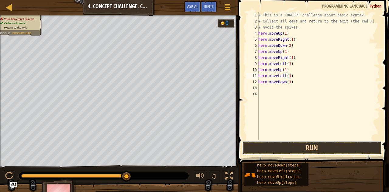
click at [294, 146] on button "Run" at bounding box center [311, 148] width 139 height 14
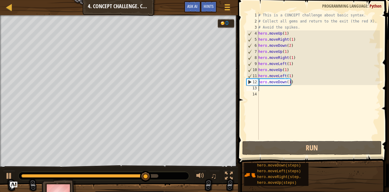
click at [260, 89] on div "# This is a CONCEPT challenge about basic syntax. # Collect all gems and return…" at bounding box center [318, 82] width 123 height 140
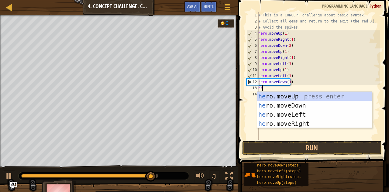
type textarea "her"
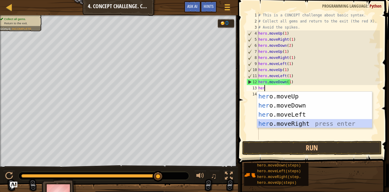
click at [276, 123] on div "her o.moveUp press enter her o.moveDown press enter her o.moveLeft press enter …" at bounding box center [314, 119] width 115 height 55
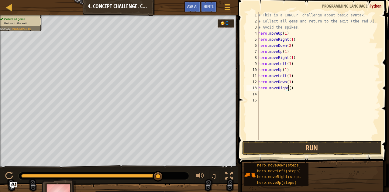
click at [289, 89] on div "# This is a CONCEPT challenge about basic syntax. # Collect all gems and return…" at bounding box center [318, 82] width 123 height 140
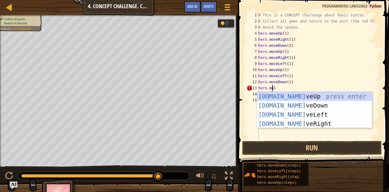
scroll to position [3, 1]
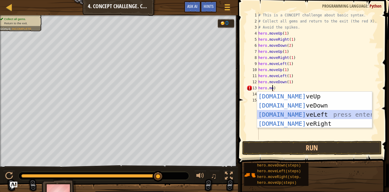
click at [299, 115] on div "[DOMAIN_NAME] veUp press enter [DOMAIN_NAME] veDown press enter [DOMAIN_NAME] v…" at bounding box center [314, 119] width 115 height 55
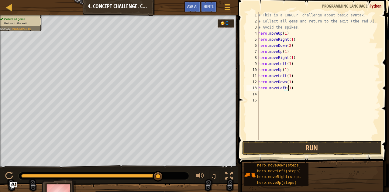
scroll to position [3, 2]
type textarea "hero.moveLeft(1)"
click at [304, 146] on button "Run" at bounding box center [311, 148] width 139 height 14
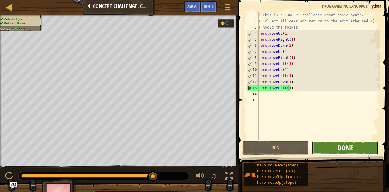
click at [336, 148] on button "Done" at bounding box center [345, 148] width 67 height 14
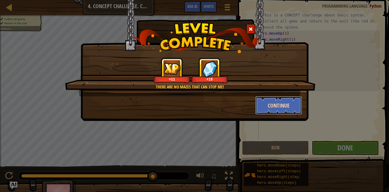
click at [284, 104] on button "Continue" at bounding box center [278, 105] width 47 height 18
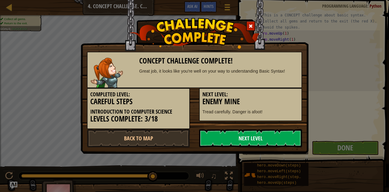
click at [230, 139] on link "Next Level" at bounding box center [250, 138] width 103 height 18
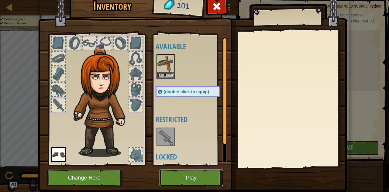
click at [181, 180] on button "Play" at bounding box center [190, 178] width 63 height 17
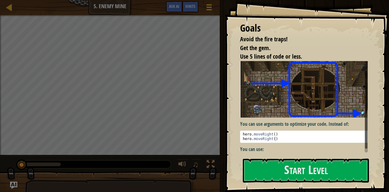
scroll to position [12, 0]
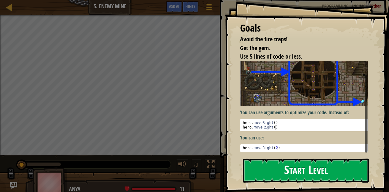
click at [293, 177] on button "Start Level" at bounding box center [306, 171] width 126 height 24
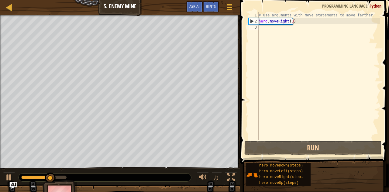
drag, startPoint x: 252, startPoint y: 110, endPoint x: 286, endPoint y: 41, distance: 76.6
click at [286, 41] on div "1 2 3 # Use arguments with move statements to move farther. hero . moveRight ( …" at bounding box center [313, 76] width 132 height 128
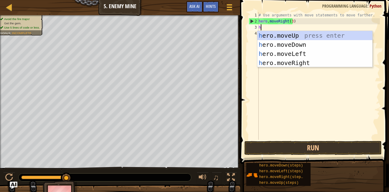
scroll to position [3, 0]
type textarea "he"
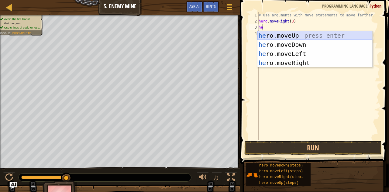
click at [273, 39] on div "he ro.moveUp press enter he ro.moveDown press enter he ro.moveLeft press enter …" at bounding box center [314, 58] width 115 height 55
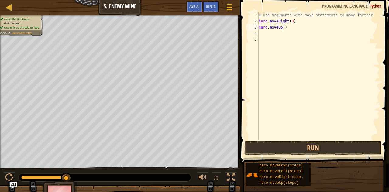
click at [283, 27] on div "# Use arguments with move statements to move farther. hero . moveRight ( 3 ) he…" at bounding box center [318, 82] width 122 height 140
type textarea "hero.moveUp(1)"
click at [262, 32] on div "# Use arguments with move statements to move farther. hero . moveRight ( 3 ) he…" at bounding box center [318, 82] width 122 height 140
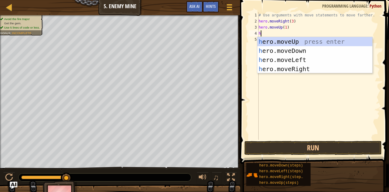
type textarea "he"
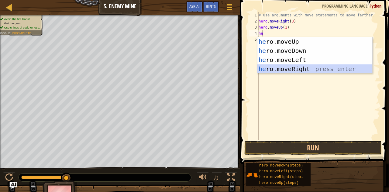
click at [284, 67] on div "he ro.moveUp press enter he ro.moveDown press enter he ro.moveLeft press enter …" at bounding box center [314, 64] width 115 height 55
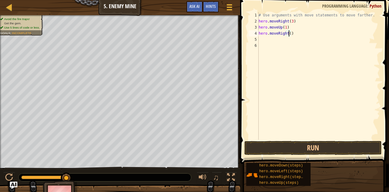
click at [289, 34] on div "# Use arguments with move statements to move farther. hero . moveRight ( 3 ) he…" at bounding box center [318, 82] width 122 height 140
type textarea "hero.moveRight(1)"
click at [266, 43] on div "# Use arguments with move statements to move farther. hero . moveRight ( 3 ) he…" at bounding box center [318, 82] width 122 height 140
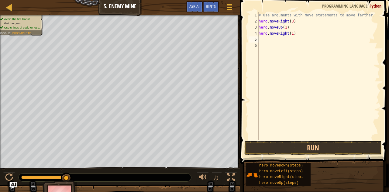
click at [261, 40] on div "# Use arguments with move statements to move farther. hero . moveRight ( 3 ) he…" at bounding box center [318, 82] width 122 height 140
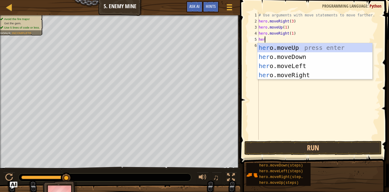
type textarea "hero"
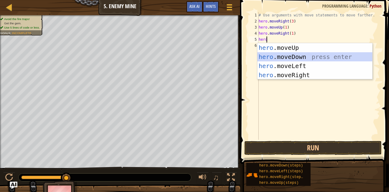
click at [281, 56] on div "hero .moveUp press enter hero .moveDown press enter hero .moveLeft press enter …" at bounding box center [314, 70] width 115 height 55
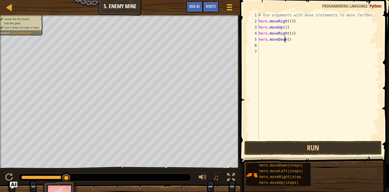
click at [286, 41] on div "# Use arguments with move statements to move farther. hero . moveRight ( 3 ) he…" at bounding box center [318, 82] width 122 height 140
click at [286, 42] on div "# Use arguments with move statements to move farther. hero . moveRight ( 3 ) he…" at bounding box center [318, 82] width 122 height 140
type textarea "hero.moveDown(3)"
click at [262, 44] on div "# Use arguments with move statements to move farther. hero . moveRight ( 3 ) he…" at bounding box center [318, 82] width 122 height 140
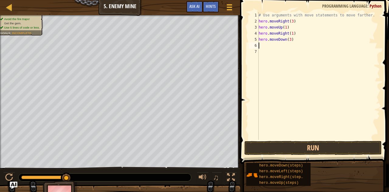
scroll to position [3, 0]
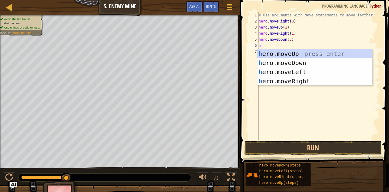
type textarea "he"
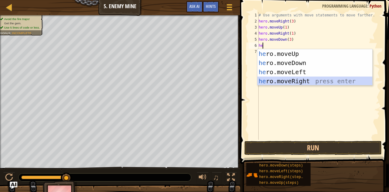
click at [274, 80] on div "he ro.moveUp press enter he ro.moveDown press enter he ro.moveLeft press enter …" at bounding box center [314, 76] width 115 height 55
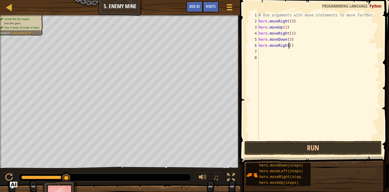
click at [289, 47] on div "# Use arguments with move statements to move farther. hero . moveRight ( 3 ) he…" at bounding box center [318, 82] width 122 height 140
type textarea "hero.moveRight(2)"
click at [291, 145] on button "Run" at bounding box center [312, 148] width 137 height 14
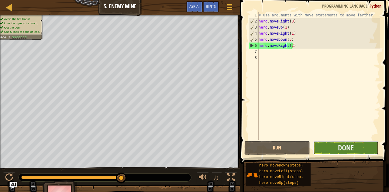
click at [338, 154] on button "Done" at bounding box center [346, 148] width 66 height 14
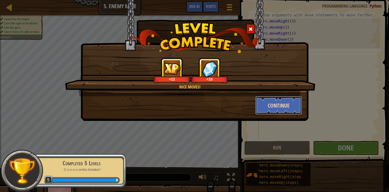
click at [295, 106] on button "Continue" at bounding box center [278, 105] width 47 height 18
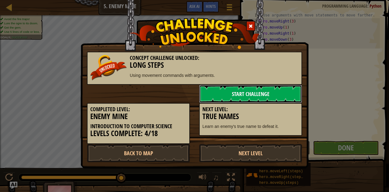
click at [278, 96] on link "Start Challenge" at bounding box center [250, 94] width 103 height 18
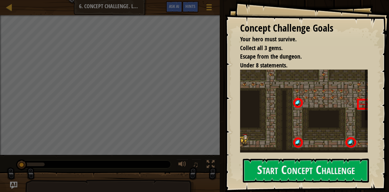
click at [278, 96] on img at bounding box center [306, 112] width 132 height 84
click at [283, 171] on button "Start Concept Challenge" at bounding box center [306, 171] width 126 height 24
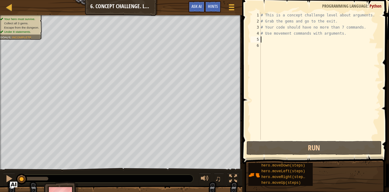
click at [265, 40] on div "# This is a concept challenge level about arguments. # Grab the gems and go to …" at bounding box center [319, 82] width 120 height 140
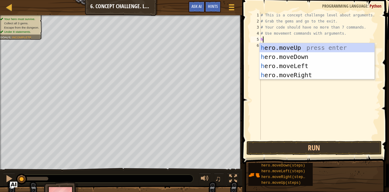
scroll to position [3, 0]
type textarea "he"
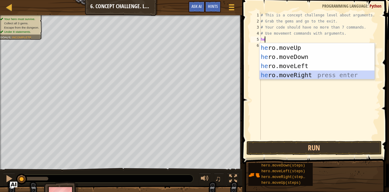
click at [287, 74] on div "he ro.moveUp press enter he ro.moveDown press enter he ro.moveLeft press enter …" at bounding box center [316, 70] width 115 height 55
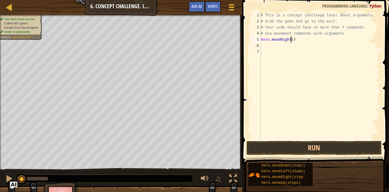
click at [292, 39] on div "# This is a concept challenge level about arguments. # Grab the gems and go to …" at bounding box center [319, 82] width 120 height 140
type textarea "hero.moveRight(1)"
click at [266, 46] on div "# This is a concept challenge level about arguments. # Grab the gems and go to …" at bounding box center [319, 82] width 120 height 140
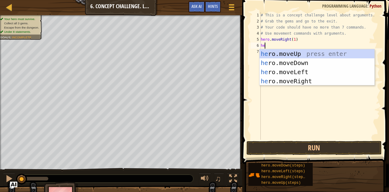
type textarea "her"
click at [295, 54] on div "her o.moveUp press enter her o.moveDown press enter her o.moveLeft press enter …" at bounding box center [316, 76] width 115 height 55
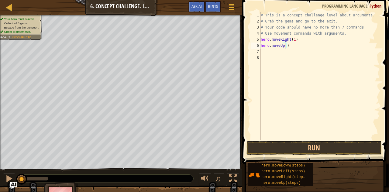
click at [285, 46] on div "# This is a concept challenge level about arguments. # Grab the gems and go to …" at bounding box center [319, 82] width 120 height 140
type textarea "hero.moveUp(3)"
click at [262, 51] on div "# This is a concept challenge level about arguments. # Grab the gems and go to …" at bounding box center [319, 82] width 120 height 140
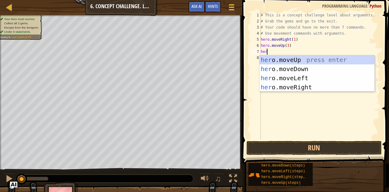
type textarea "hero"
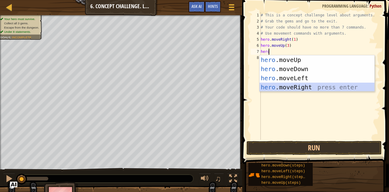
click at [298, 85] on div "hero .moveUp press enter hero .moveDown press enter hero .moveLeft press enter …" at bounding box center [316, 82] width 115 height 55
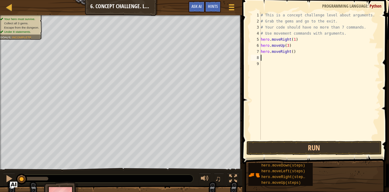
scroll to position [3, 0]
click at [290, 53] on div "# This is a concept challenge level about arguments. # Grab the gems and go to …" at bounding box center [319, 82] width 120 height 140
type textarea "hero.moveRight(2)"
click at [273, 57] on div "# This is a concept challenge level about arguments. # Grab the gems and go to …" at bounding box center [319, 82] width 120 height 140
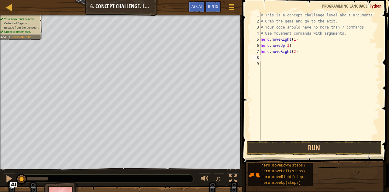
scroll to position [3, 0]
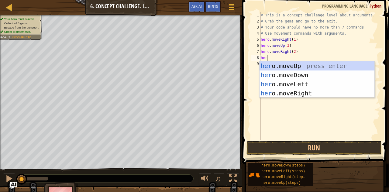
type textarea "hero"
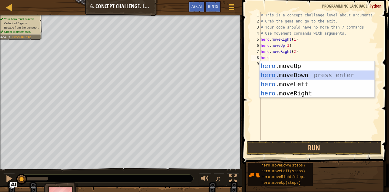
click at [287, 77] on div "hero .moveUp press enter hero .moveDown press enter hero .moveLeft press enter …" at bounding box center [316, 88] width 115 height 55
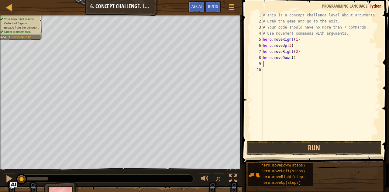
scroll to position [3, 0]
click at [291, 57] on div "# This is a concept challenge level about arguments. # Grab the gems and go to …" at bounding box center [321, 82] width 118 height 140
type textarea "hero.moveDown(1)"
click at [268, 63] on div "# This is a concept challenge level about arguments. # Grab the gems and go to …" at bounding box center [321, 82] width 118 height 140
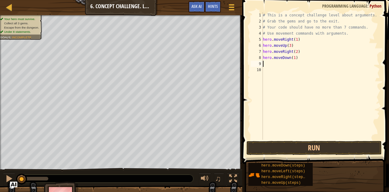
scroll to position [3, 0]
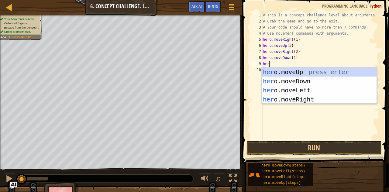
type textarea "hero"
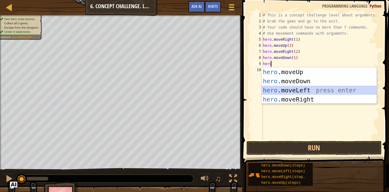
click at [281, 87] on div "hero .moveUp press enter hero .moveDown press enter hero .moveLeft press enter …" at bounding box center [319, 94] width 115 height 55
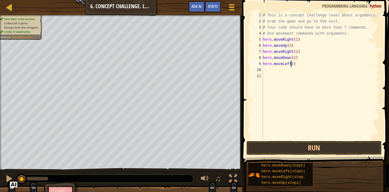
click at [291, 64] on div "# This is a concept challenge level about arguments. # Grab the gems and go to …" at bounding box center [321, 82] width 118 height 140
type textarea "hero.moveLeft(1)"
click at [270, 70] on div "# This is a concept challenge level about arguments. # Grab the gems and go to …" at bounding box center [321, 82] width 118 height 140
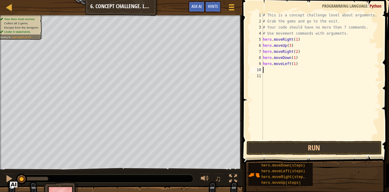
type textarea "h"
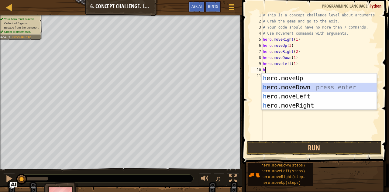
click at [296, 86] on div "h ero.moveUp press enter h ero.moveDown press enter h ero.moveLeft press enter …" at bounding box center [319, 101] width 115 height 55
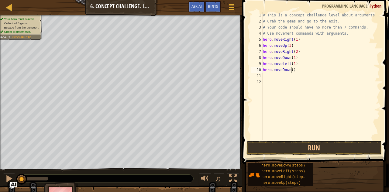
click at [290, 70] on div "# This is a concept challenge level about arguments. # Grab the gems and go to …" at bounding box center [321, 82] width 118 height 140
type textarea "hero.moveDown(2)"
click at [267, 76] on div "# This is a concept challenge level about arguments. # Grab the gems and go to …" at bounding box center [321, 82] width 118 height 140
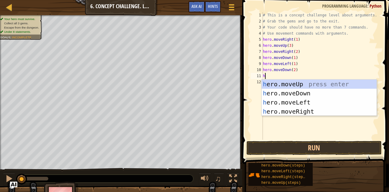
type textarea "he"
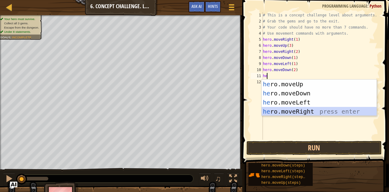
click at [297, 111] on div "he ro.moveUp press enter he ro.moveDown press enter he ro.moveLeft press enter …" at bounding box center [319, 107] width 115 height 55
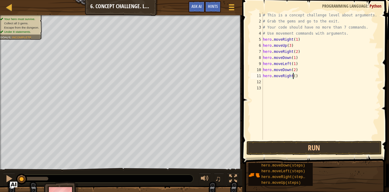
click at [292, 76] on div "# This is a concept challenge level about arguments. # Grab the gems and go to …" at bounding box center [321, 82] width 118 height 140
type textarea "hero.moveRight(2)"
click at [273, 81] on div "# This is a concept challenge level about arguments. # Grab the gems and go to …" at bounding box center [321, 82] width 118 height 140
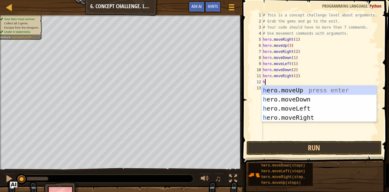
type textarea "he"
click at [308, 93] on div "he ro.moveUp press enter he ro.moveDown press enter he ro.moveLeft press enter …" at bounding box center [319, 113] width 115 height 55
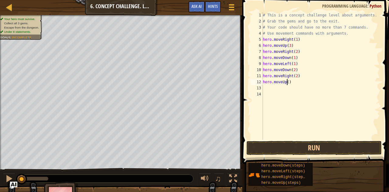
click at [286, 81] on div "# This is a concept challenge level about arguments. # Grab the gems and go to …" at bounding box center [321, 82] width 118 height 140
type textarea "hero.moveUp(2)"
click at [271, 87] on div "# This is a concept challenge level about arguments. # Grab the gems and go to …" at bounding box center [321, 82] width 118 height 140
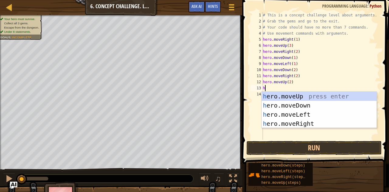
type textarea "he"
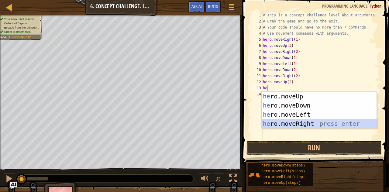
click at [290, 124] on div "he ro.moveUp press enter he ro.moveDown press enter he ro.moveLeft press enter …" at bounding box center [319, 119] width 115 height 55
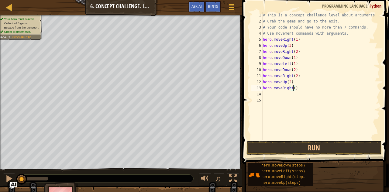
click at [292, 88] on div "# This is a concept challenge level about arguments. # Grab the gems and go to …" at bounding box center [321, 82] width 118 height 140
click at [282, 149] on button "Run" at bounding box center [313, 148] width 135 height 14
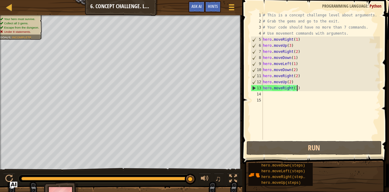
click at [300, 89] on div "# This is a concept challenge level about arguments. # Grab the gems and go to …" at bounding box center [321, 82] width 118 height 140
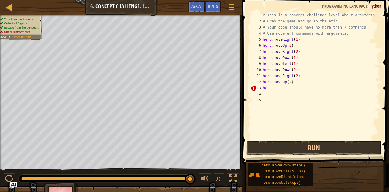
scroll to position [3, 0]
type textarea "h"
click at [314, 147] on button "Run" at bounding box center [313, 148] width 135 height 14
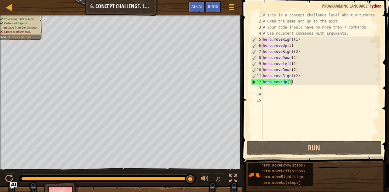
click at [295, 81] on div "# This is a concept challenge level about arguments. # Grab the gems and go to …" at bounding box center [321, 82] width 118 height 140
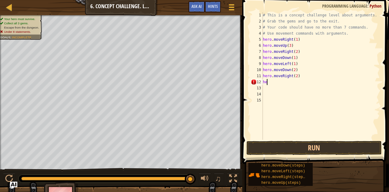
type textarea "h"
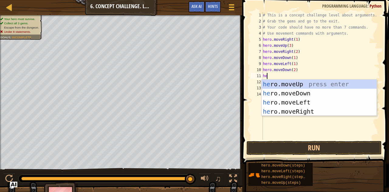
type textarea "her"
click at [308, 111] on div "her o.moveUp press enter her o.moveDown press enter her o.moveLeft press enter …" at bounding box center [319, 107] width 115 height 55
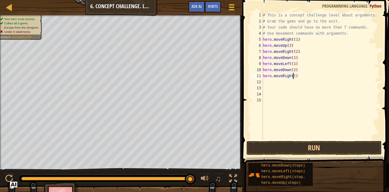
click at [293, 76] on div "# This is a concept challenge level about arguments. # Grab the gems and go to …" at bounding box center [321, 82] width 118 height 140
type textarea "hero.moveRight(1)"
click at [264, 82] on div "# This is a concept challenge level about arguments. # Grab the gems and go to …" at bounding box center [321, 82] width 118 height 140
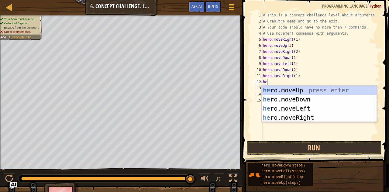
type textarea "her"
click at [282, 94] on div "her o.moveUp press enter her o.moveDown press enter her o.moveLeft press enter …" at bounding box center [319, 113] width 115 height 55
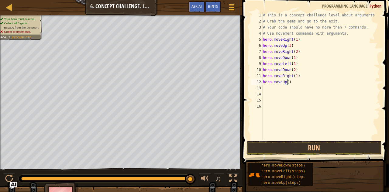
click at [286, 81] on div "# This is a concept challenge level about arguments. # Grab the gems and go to …" at bounding box center [321, 82] width 118 height 140
type textarea "hero.moveUp(2)"
click at [266, 90] on div "# This is a concept challenge level about arguments. # Grab the gems and go to …" at bounding box center [321, 82] width 118 height 140
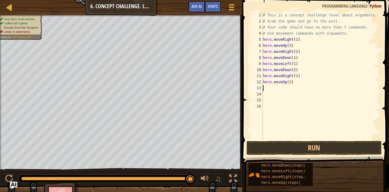
type textarea "h"
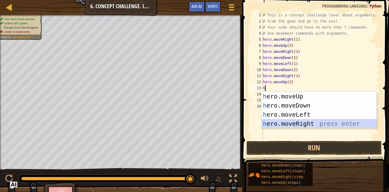
click at [306, 120] on div "h ero.moveUp press enter h ero.moveDown press enter h ero.moveLeft press enter …" at bounding box center [319, 119] width 115 height 55
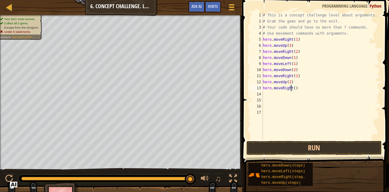
click at [292, 89] on div "# This is a concept challenge level about arguments. # Grab the gems and go to …" at bounding box center [321, 82] width 118 height 140
click at [294, 89] on div "# This is a concept challenge level about arguments. # Grab the gems and go to …" at bounding box center [321, 82] width 118 height 140
click at [293, 89] on div "# This is a concept challenge level about arguments. # Grab the gems and go to …" at bounding box center [321, 82] width 118 height 140
click at [283, 148] on button "Run" at bounding box center [313, 148] width 135 height 14
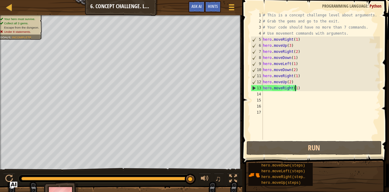
click at [295, 90] on div "# This is a concept challenge level about arguments. # Grab the gems and go to …" at bounding box center [321, 82] width 118 height 140
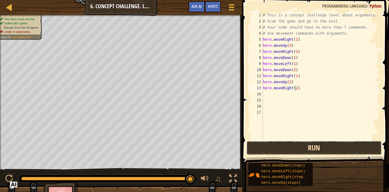
click at [295, 148] on button "Run" at bounding box center [313, 148] width 135 height 14
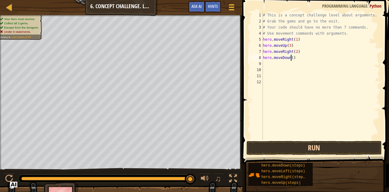
type textarea "hero.moveDown(3)"
click at [267, 63] on div "# This is a concept challenge level about arguments. # Grab the gems and go to …" at bounding box center [321, 82] width 118 height 140
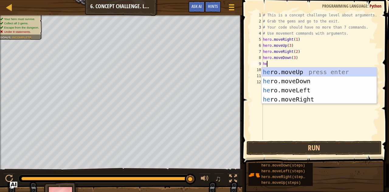
type textarea "her"
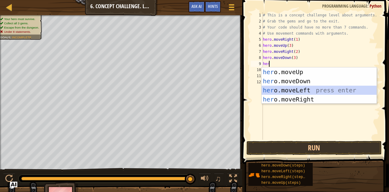
click at [304, 92] on div "her o.moveUp press enter her o.moveDown press enter her o.moveLeft press enter …" at bounding box center [319, 94] width 115 height 55
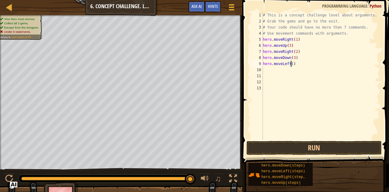
click at [292, 63] on div "# This is a concept challenge level about arguments. # Grab the gems and go to …" at bounding box center [321, 82] width 118 height 140
type textarea "hero.moveLeft(1)"
click at [267, 70] on div "# This is a concept challenge level about arguments. # Grab the gems and go to …" at bounding box center [321, 82] width 118 height 140
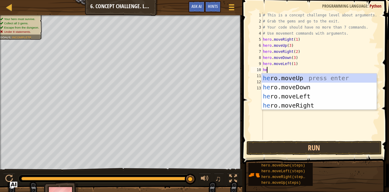
type textarea "her"
click at [286, 79] on div "her o.moveUp press enter her o.moveDown press enter her o.moveLeft press enter …" at bounding box center [319, 101] width 115 height 55
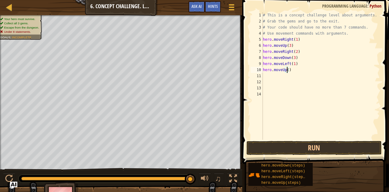
click at [288, 70] on div "# This is a concept challenge level about arguments. # Grab the gems and go to …" at bounding box center [321, 82] width 118 height 140
type textarea "hero.moveUp(2)"
click at [266, 75] on div "# This is a concept challenge level about arguments. # Grab the gems and go to …" at bounding box center [321, 82] width 118 height 140
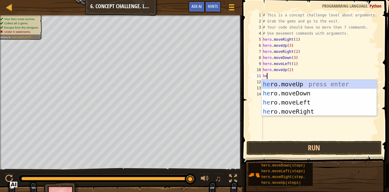
type textarea "he"
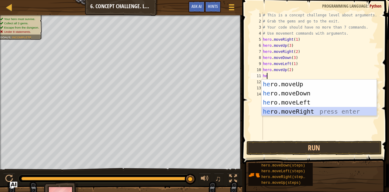
click at [295, 108] on div "he ro.moveUp press enter he ro.moveDown press enter he ro.moveLeft press enter …" at bounding box center [319, 107] width 115 height 55
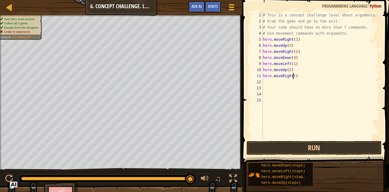
click at [293, 74] on div "# This is a concept challenge level about arguments. # Grab the gems and go to …" at bounding box center [321, 82] width 118 height 140
click at [301, 153] on button "Run" at bounding box center [313, 148] width 135 height 14
type textarea "hero.moveRight(3)"
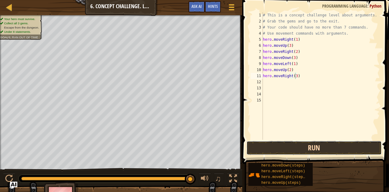
click at [302, 146] on button "Run" at bounding box center [313, 148] width 135 height 14
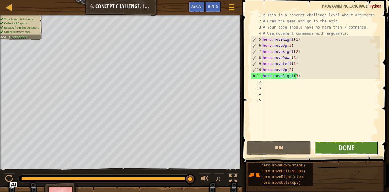
click at [366, 146] on button "Done" at bounding box center [346, 148] width 64 height 14
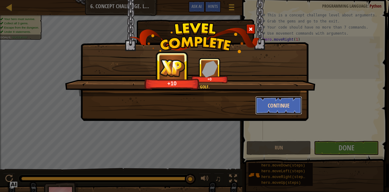
click at [286, 107] on button "Continue" at bounding box center [278, 105] width 47 height 18
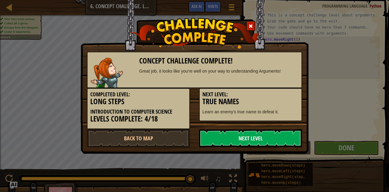
click at [258, 133] on link "Next Level" at bounding box center [250, 138] width 103 height 18
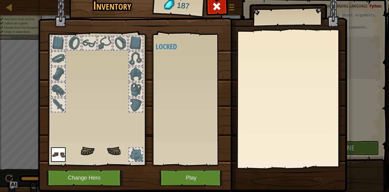
click at [264, 136] on div "Inventory 187 Available (double-click to equip) Locked Equip Unequip Subscribe …" at bounding box center [194, 92] width 309 height 201
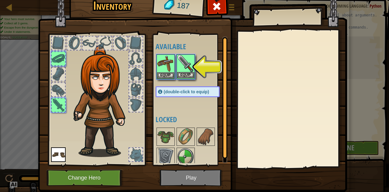
click at [183, 71] on img at bounding box center [185, 63] width 17 height 17
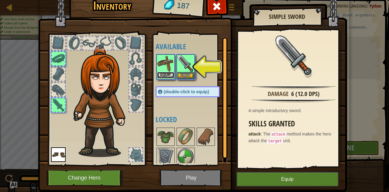
click at [163, 74] on button "Equip" at bounding box center [165, 75] width 17 height 6
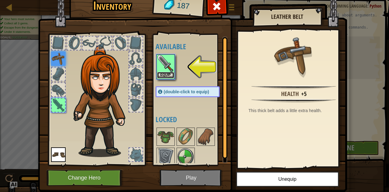
click at [166, 77] on button "Equip" at bounding box center [165, 75] width 17 height 6
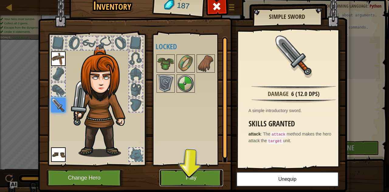
click at [197, 179] on button "Play" at bounding box center [190, 178] width 63 height 17
